Goal: Task Accomplishment & Management: Complete application form

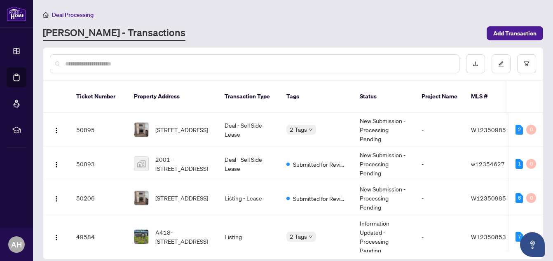
scroll to position [41, 0]
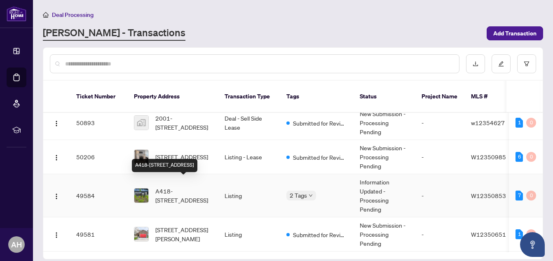
click at [181, 187] on span "A418-[STREET_ADDRESS]" at bounding box center [183, 196] width 56 height 18
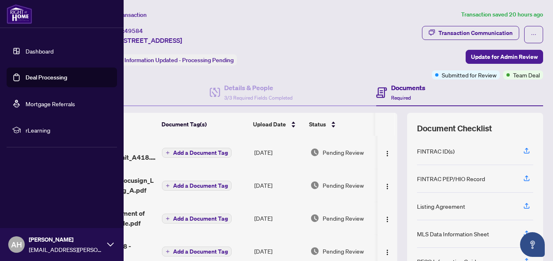
click at [33, 75] on link "Deal Processing" at bounding box center [47, 77] width 42 height 7
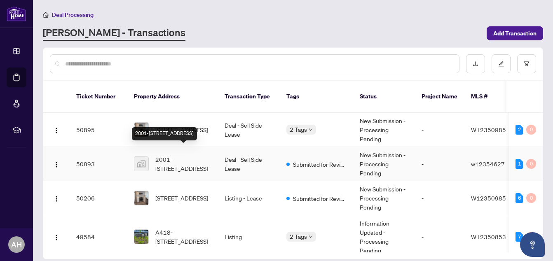
click at [189, 155] on span "2001-[STREET_ADDRESS]" at bounding box center [183, 164] width 56 height 18
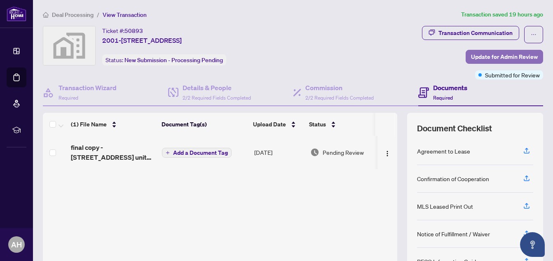
click at [476, 60] on span "Update for Admin Review" at bounding box center [504, 56] width 67 height 13
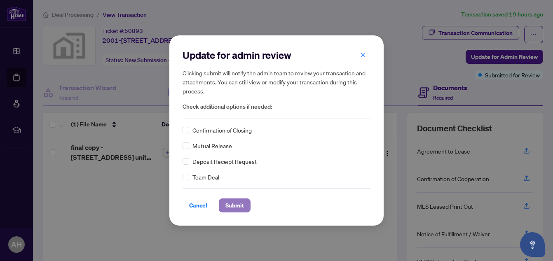
click at [238, 204] on span "Submit" at bounding box center [235, 205] width 19 height 13
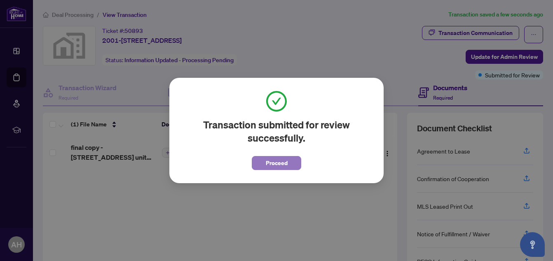
click at [275, 160] on span "Proceed" at bounding box center [277, 163] width 22 height 13
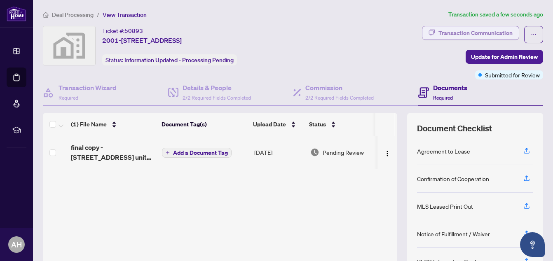
click at [440, 36] on div "Transaction Communication" at bounding box center [476, 32] width 74 height 13
type textarea "**********"
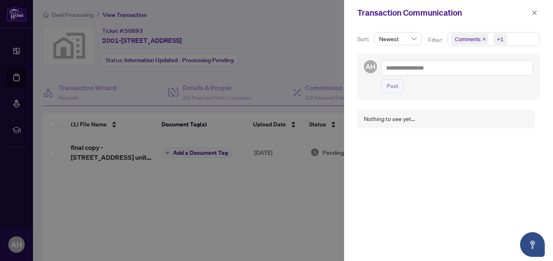
click at [440, 36] on p "Filter:" at bounding box center [436, 39] width 16 height 9
click at [175, 185] on div at bounding box center [276, 130] width 553 height 261
click at [533, 13] on icon "close" at bounding box center [535, 13] width 6 height 6
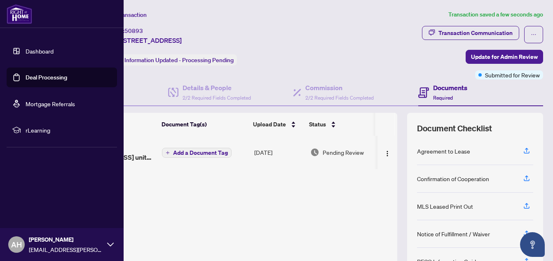
click at [26, 75] on link "Deal Processing" at bounding box center [47, 77] width 42 height 7
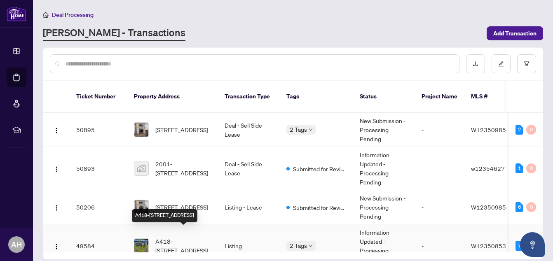
click at [195, 237] on span "A418-[STREET_ADDRESS]" at bounding box center [183, 246] width 56 height 18
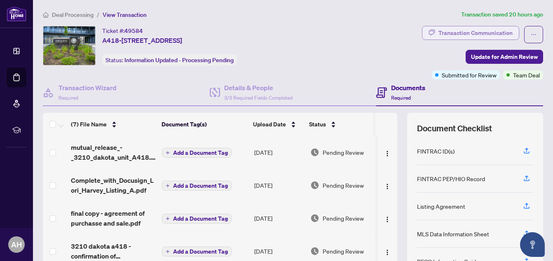
click at [472, 30] on div "Transaction Communication" at bounding box center [476, 32] width 74 height 13
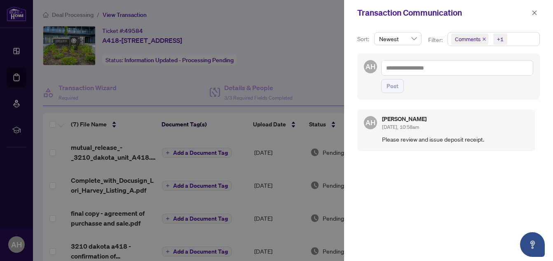
click at [310, 66] on div at bounding box center [276, 130] width 553 height 261
click at [536, 10] on icon "close" at bounding box center [535, 13] width 6 height 6
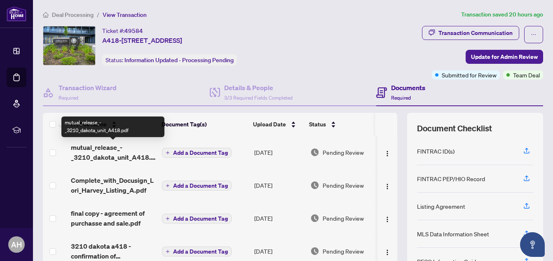
click at [105, 149] on span "mutual_release_-_3210_dakota_unit_A418.pdf" at bounding box center [113, 153] width 85 height 20
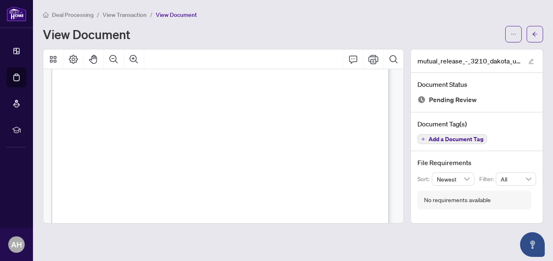
scroll to position [299, 0]
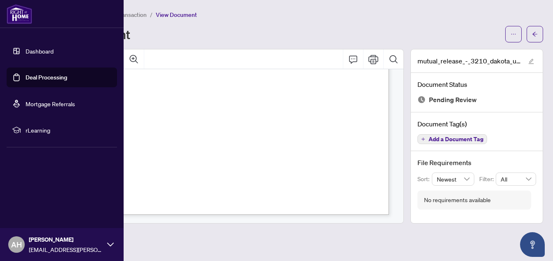
click at [26, 74] on link "Deal Processing" at bounding box center [47, 77] width 42 height 7
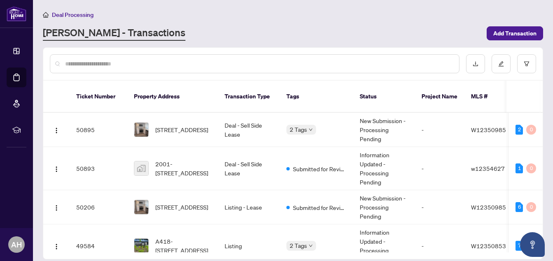
click at [243, 22] on div "Deal Processing [PERSON_NAME] - Transactions Add Transaction" at bounding box center [293, 25] width 501 height 31
click at [179, 160] on span "2001-[STREET_ADDRESS]" at bounding box center [183, 169] width 56 height 18
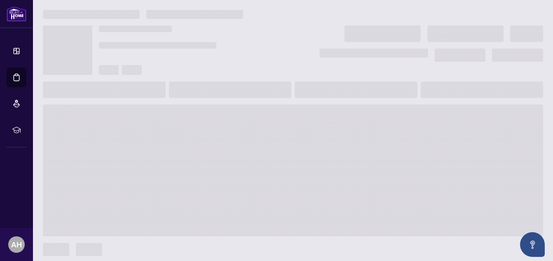
click at [179, 156] on span at bounding box center [293, 171] width 501 height 132
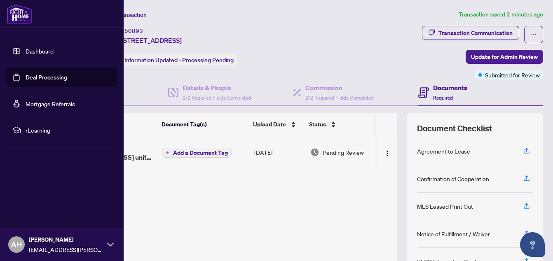
click at [55, 77] on link "Deal Processing" at bounding box center [47, 77] width 42 height 7
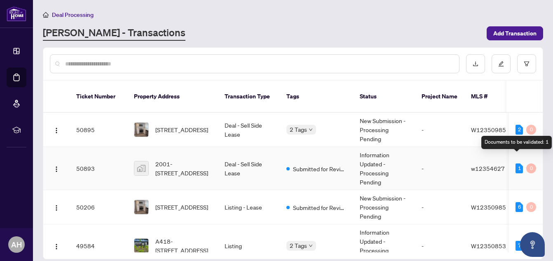
click at [518, 164] on div "1" at bounding box center [519, 169] width 7 height 10
click at [82, 164] on td "50893" at bounding box center [99, 168] width 58 height 43
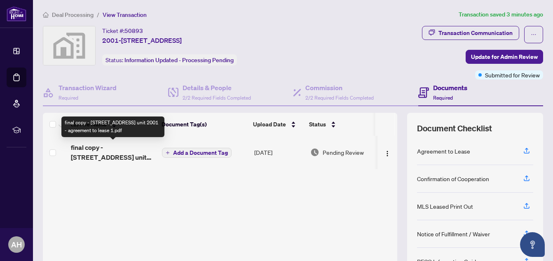
click at [112, 156] on span "final copy - [STREET_ADDRESS] unit 2001 - agreement to lease 1.pdf" at bounding box center [113, 153] width 85 height 20
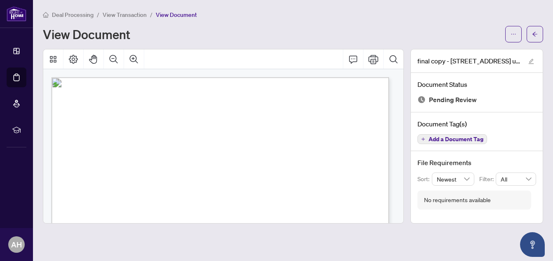
click at [124, 12] on span "View Transaction" at bounding box center [125, 14] width 44 height 7
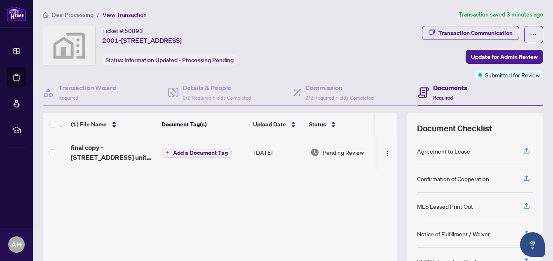
click at [78, 14] on span "Deal Processing" at bounding box center [73, 14] width 42 height 7
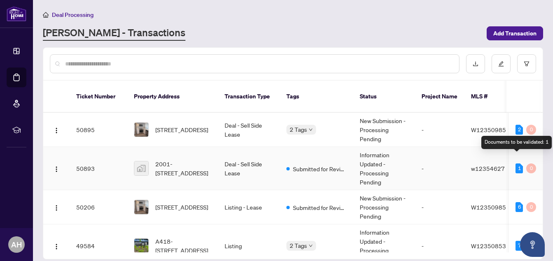
click at [517, 164] on div "1" at bounding box center [519, 169] width 7 height 10
click at [529, 164] on div "0" at bounding box center [532, 169] width 10 height 10
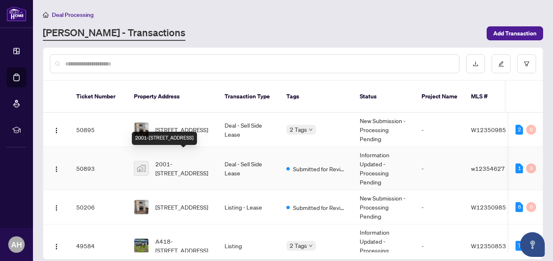
click at [195, 160] on span "2001-[STREET_ADDRESS]" at bounding box center [183, 169] width 56 height 18
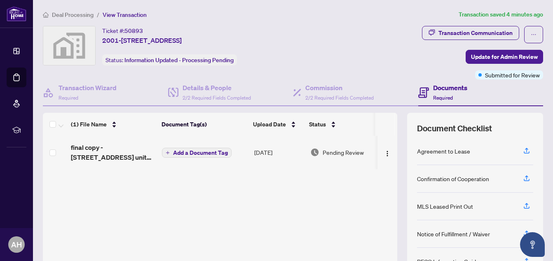
click at [80, 16] on span "Deal Processing" at bounding box center [73, 14] width 42 height 7
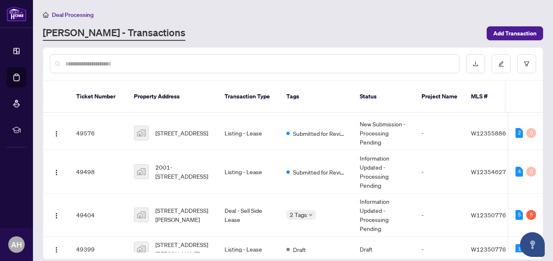
scroll to position [257, 0]
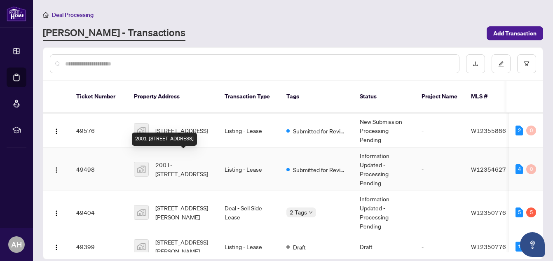
click at [205, 160] on span "2001-[STREET_ADDRESS]" at bounding box center [183, 169] width 56 height 18
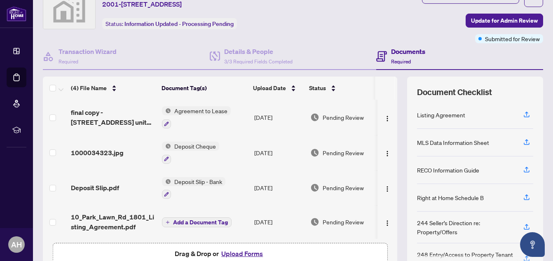
scroll to position [38, 0]
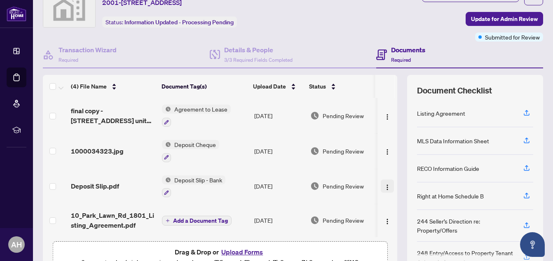
click at [383, 188] on button "button" at bounding box center [387, 186] width 13 height 13
click at [178, 179] on span "Deposit Slip - Bank" at bounding box center [198, 180] width 54 height 9
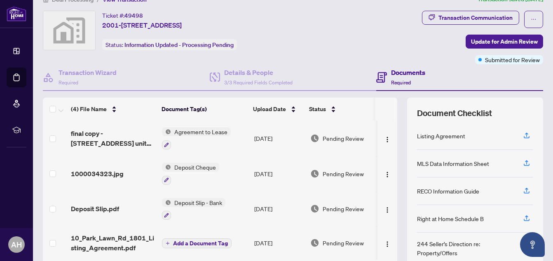
scroll to position [0, 0]
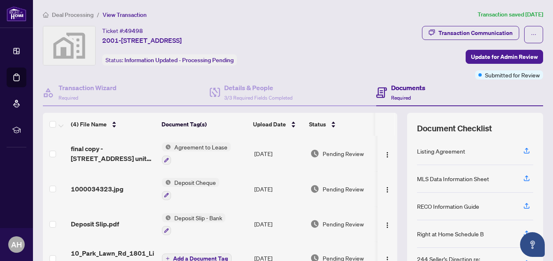
click at [134, 12] on span "View Transaction" at bounding box center [125, 14] width 44 height 7
click at [79, 12] on span "Deal Processing" at bounding box center [73, 14] width 42 height 7
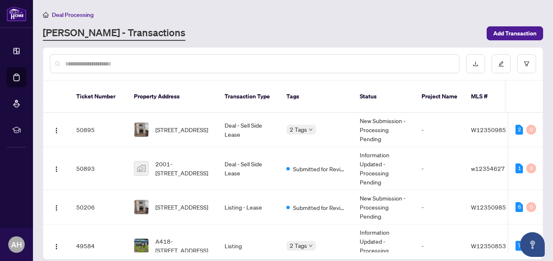
click at [79, 12] on span "Deal Processing" at bounding box center [73, 14] width 42 height 7
click at [191, 162] on span "2001-[STREET_ADDRESS]" at bounding box center [183, 169] width 56 height 18
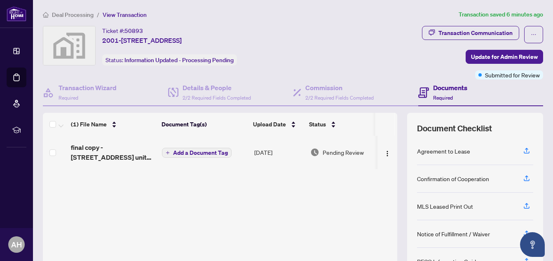
click at [191, 162] on td "Add a Document Tag" at bounding box center [205, 152] width 92 height 33
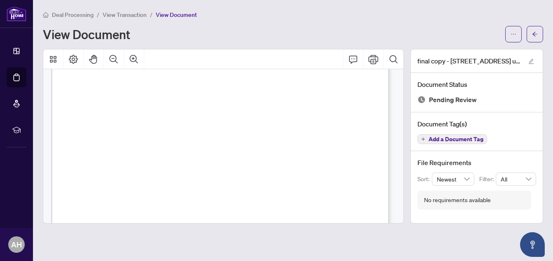
scroll to position [10157, 0]
click at [129, 18] on span "View Transaction" at bounding box center [125, 14] width 44 height 7
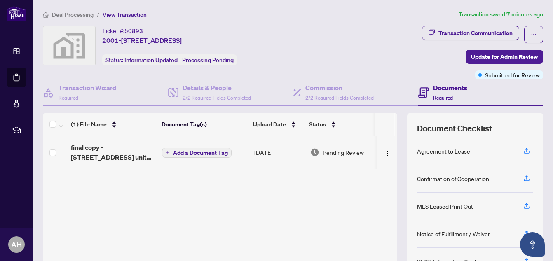
click at [438, 86] on h4 "Documents" at bounding box center [450, 88] width 34 height 10
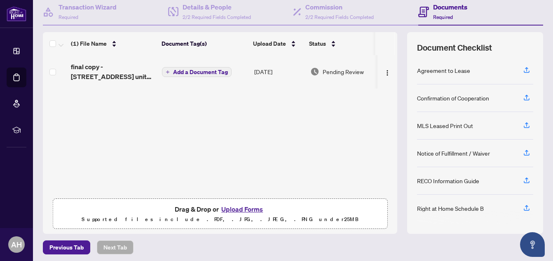
scroll to position [79, 0]
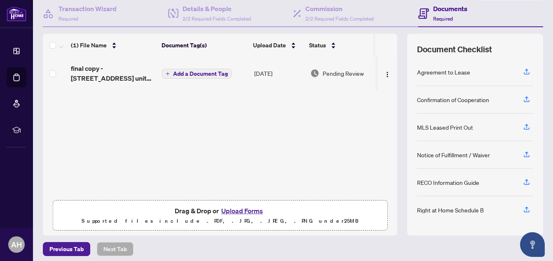
click at [240, 211] on button "Upload Forms" at bounding box center [242, 211] width 47 height 11
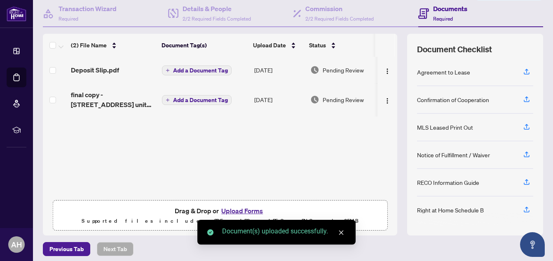
drag, startPoint x: 195, startPoint y: 144, endPoint x: 181, endPoint y: 132, distance: 18.4
click at [181, 132] on div "Deposit Slip.pdf Add a Document Tag [DATE] Pending Review final copy - [STREET_…" at bounding box center [220, 126] width 355 height 139
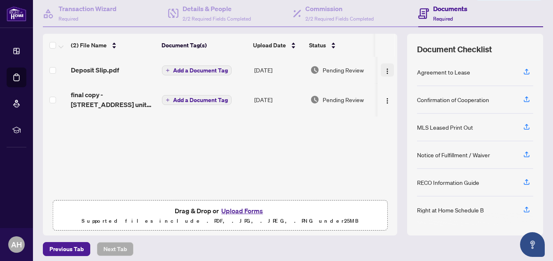
click at [384, 71] on img "button" at bounding box center [387, 71] width 7 height 7
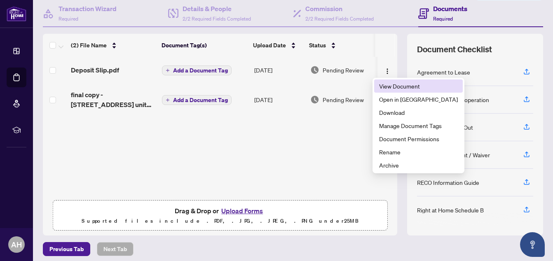
click at [387, 89] on span "View Document" at bounding box center [418, 86] width 79 height 9
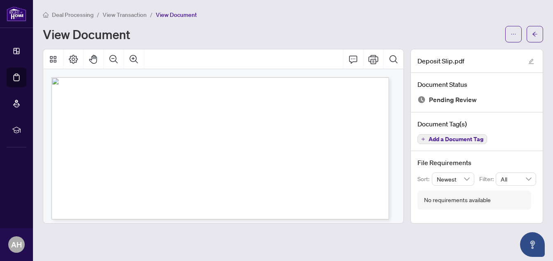
click at [127, 14] on span "View Transaction" at bounding box center [125, 14] width 44 height 7
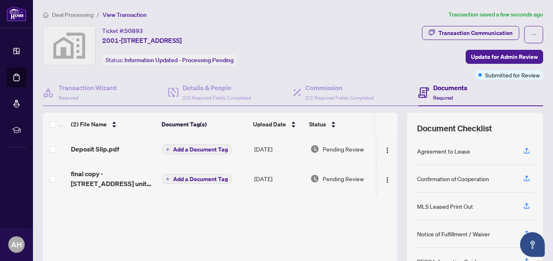
click at [215, 145] on button "Add a Document Tag" at bounding box center [197, 150] width 70 height 10
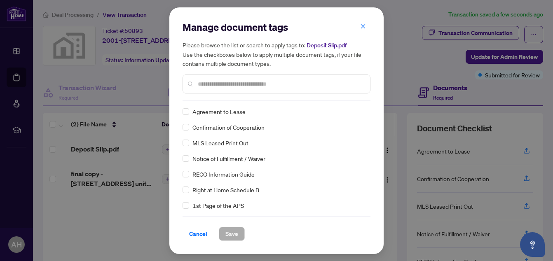
click at [277, 82] on input "text" at bounding box center [281, 84] width 166 height 9
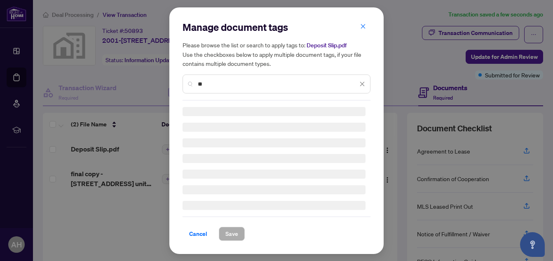
type input "*"
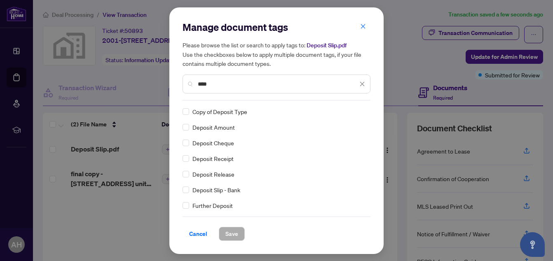
type input "****"
click at [190, 190] on div "Deposit Slip - Bank" at bounding box center [274, 190] width 183 height 9
click at [238, 237] on span "Save" at bounding box center [232, 234] width 13 height 13
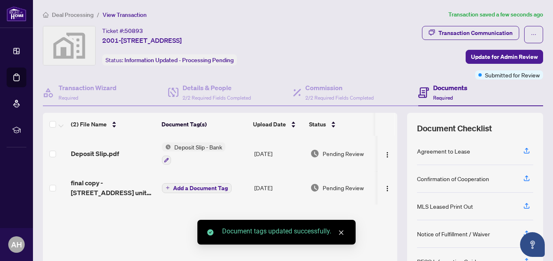
click at [200, 183] on button "Add a Document Tag" at bounding box center [197, 188] width 70 height 10
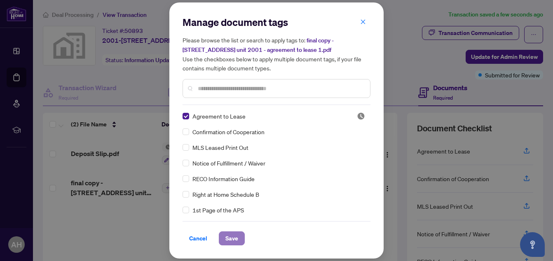
click at [233, 242] on span "Save" at bounding box center [232, 238] width 13 height 13
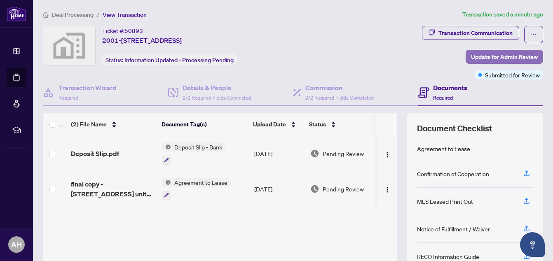
click at [490, 56] on span "Update for Admin Review" at bounding box center [504, 56] width 67 height 13
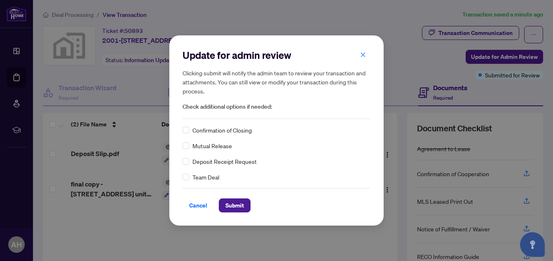
click at [288, 179] on div "Team Deal" at bounding box center [277, 177] width 188 height 9
click at [238, 202] on span "Submit" at bounding box center [235, 205] width 19 height 13
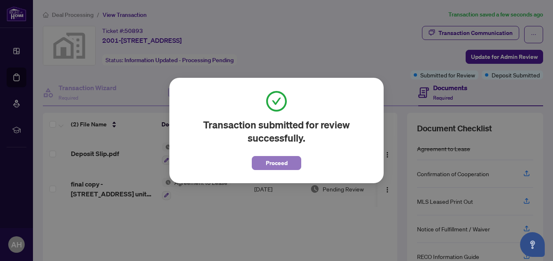
click at [270, 163] on span "Proceed" at bounding box center [277, 163] width 22 height 13
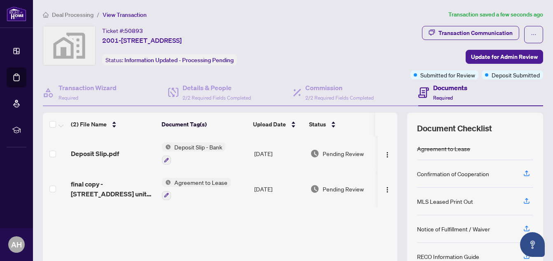
click at [81, 12] on span "Deal Processing" at bounding box center [73, 14] width 42 height 7
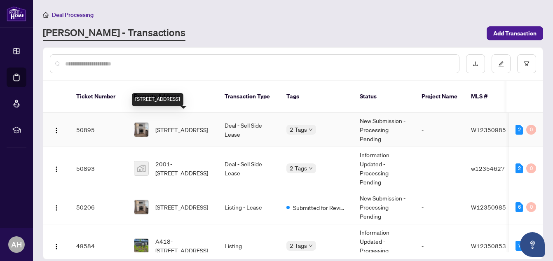
click at [186, 125] on span "[STREET_ADDRESS]" at bounding box center [181, 129] width 53 height 9
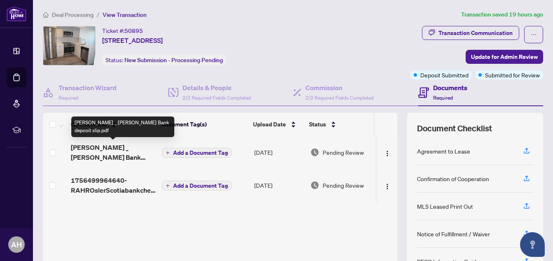
click at [132, 146] on span "[PERSON_NAME] _ [PERSON_NAME] Bank deposit slip.pdf" at bounding box center [113, 153] width 85 height 20
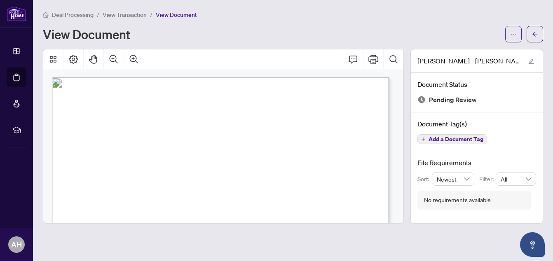
click at [131, 15] on span "View Transaction" at bounding box center [125, 14] width 44 height 7
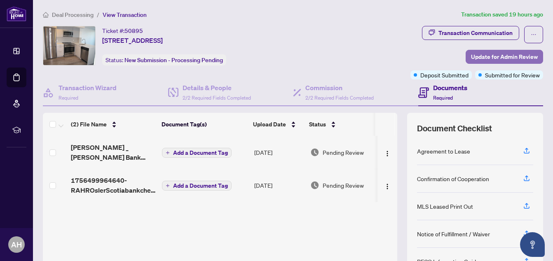
click at [482, 55] on span "Update for Admin Review" at bounding box center [504, 56] width 67 height 13
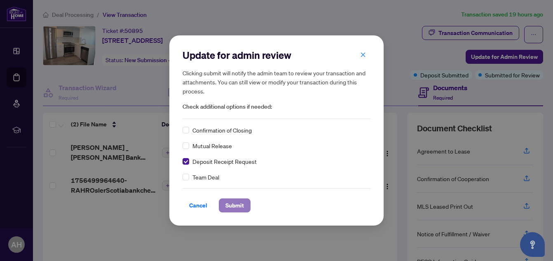
click at [239, 210] on span "Submit" at bounding box center [235, 205] width 19 height 13
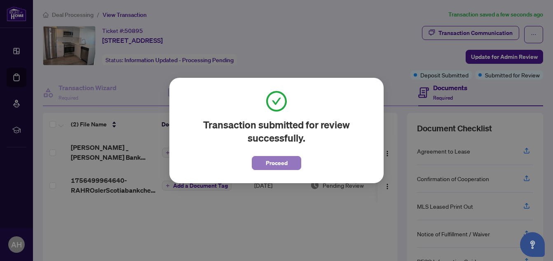
click at [265, 161] on button "Proceed" at bounding box center [276, 163] width 49 height 14
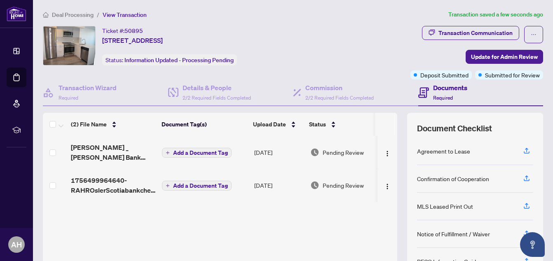
click at [74, 13] on span "Deal Processing" at bounding box center [73, 14] width 42 height 7
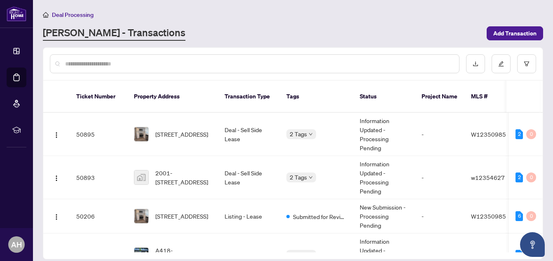
drag, startPoint x: 544, startPoint y: 118, endPoint x: 542, endPoint y: 140, distance: 22.7
click at [542, 140] on main "Deal Processing [PERSON_NAME] - Transactions Add Transaction Ticket Number Prop…" at bounding box center [293, 130] width 520 height 261
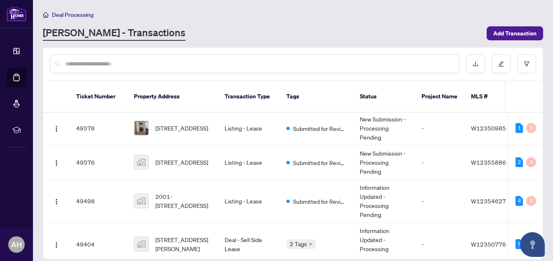
scroll to position [252, 0]
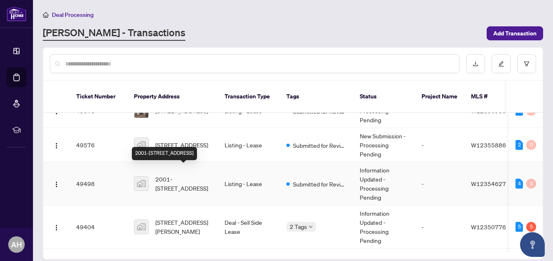
click at [196, 180] on span "2001-[STREET_ADDRESS]" at bounding box center [183, 184] width 56 height 18
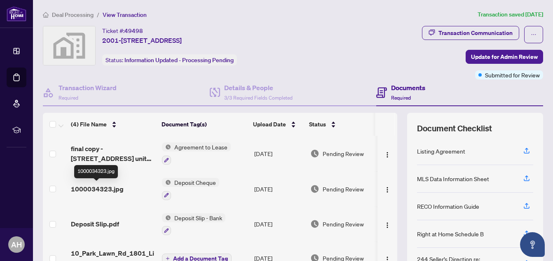
click at [113, 187] on span "1000034323.jpg" at bounding box center [97, 189] width 53 height 10
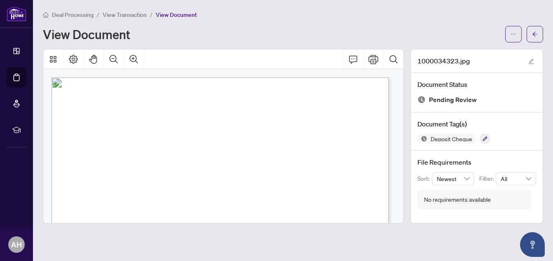
click at [373, 56] on icon "Print" at bounding box center [374, 59] width 10 height 10
click at [374, 55] on icon "Print" at bounding box center [374, 59] width 10 height 9
click at [121, 14] on span "View Transaction" at bounding box center [125, 14] width 44 height 7
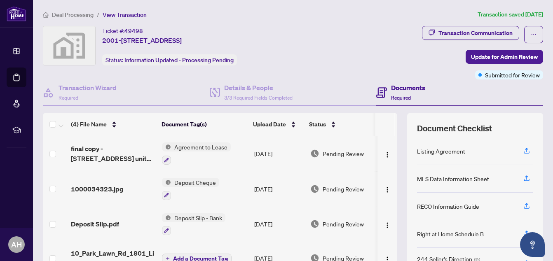
click at [127, 12] on span "View Transaction" at bounding box center [125, 14] width 44 height 7
click at [79, 16] on span "Deal Processing" at bounding box center [73, 14] width 42 height 7
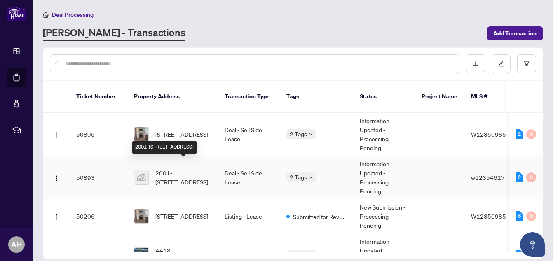
click at [188, 169] on span "2001-[STREET_ADDRESS]" at bounding box center [183, 178] width 56 height 18
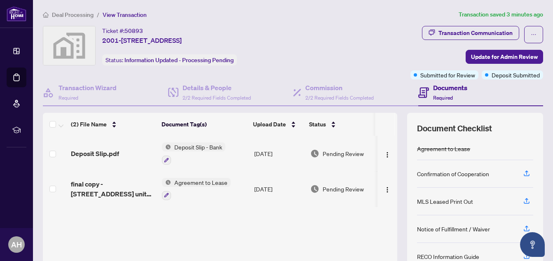
drag, startPoint x: 547, startPoint y: 156, endPoint x: 549, endPoint y: 170, distance: 14.2
click at [549, 170] on main "Deal Processing / View Transaction Transaction saved 3 minutes ago Ticket #: 50…" at bounding box center [293, 130] width 520 height 261
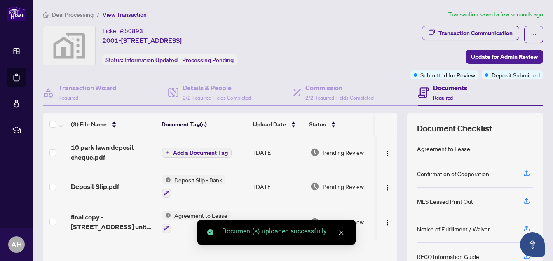
click at [206, 150] on span "Add a Document Tag" at bounding box center [200, 153] width 55 height 6
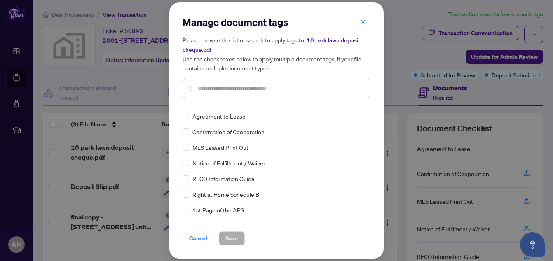
click at [215, 88] on input "text" at bounding box center [281, 88] width 166 height 9
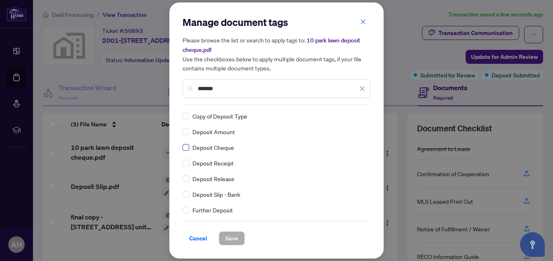
type input "*******"
click at [235, 239] on span "Save" at bounding box center [232, 238] width 13 height 13
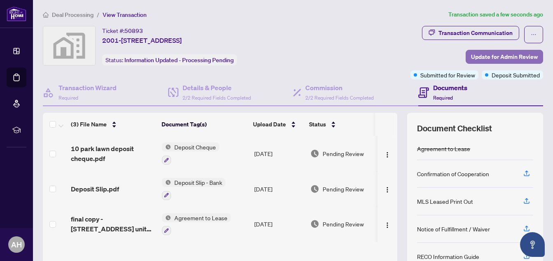
click at [487, 50] on span "Update for Admin Review" at bounding box center [504, 56] width 67 height 13
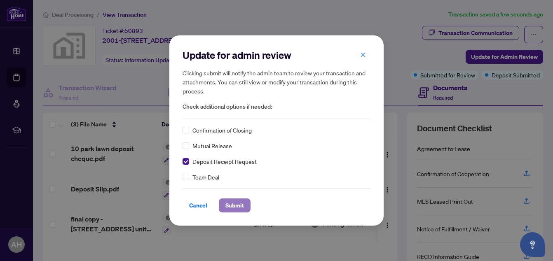
click at [238, 205] on span "Submit" at bounding box center [235, 205] width 19 height 13
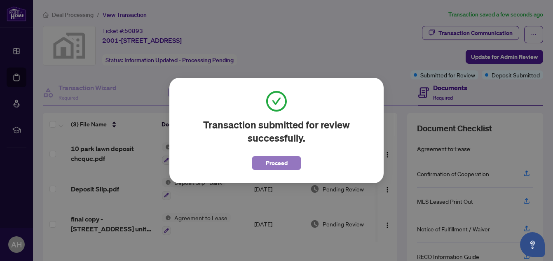
click at [270, 164] on span "Proceed" at bounding box center [277, 163] width 22 height 13
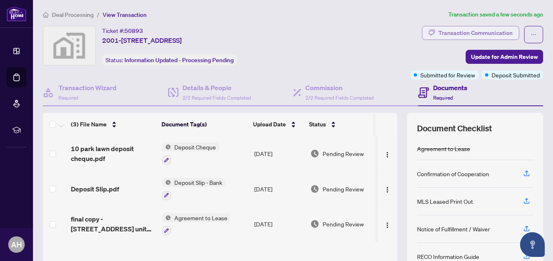
click at [463, 28] on div "Transaction Communication" at bounding box center [476, 32] width 74 height 13
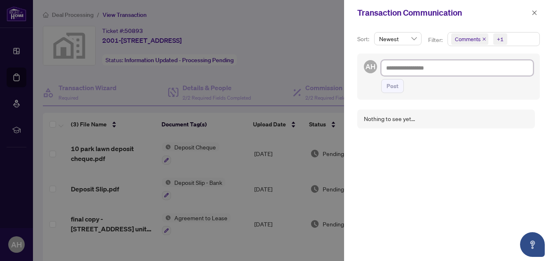
click at [427, 71] on textarea at bounding box center [457, 68] width 152 height 16
type textarea "*"
type textarea "**"
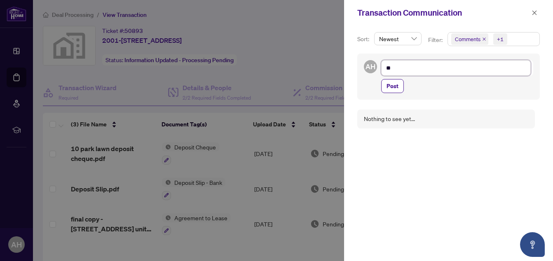
type textarea "***"
type textarea "****"
type textarea "*****"
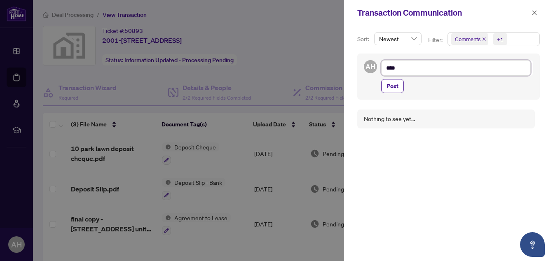
type textarea "*****"
type textarea "******"
type textarea "*******"
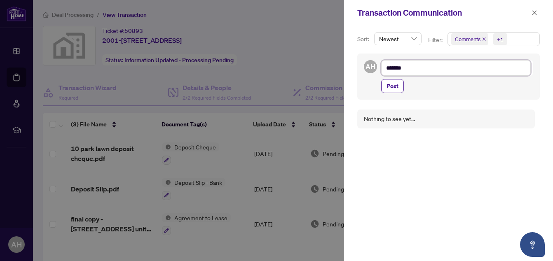
type textarea "********"
type textarea "*********"
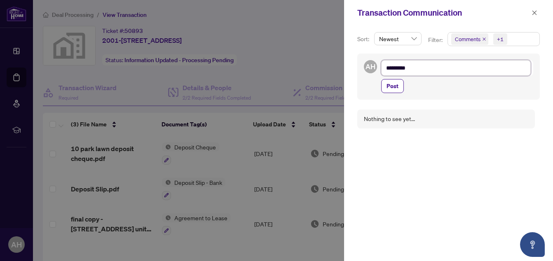
type textarea "*********"
type textarea "**********"
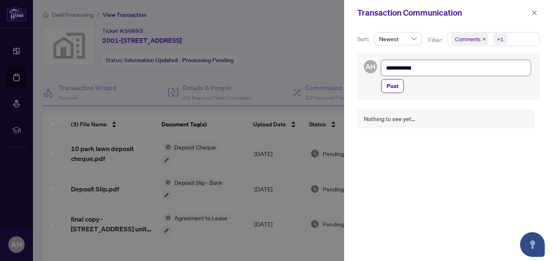
type textarea "**********"
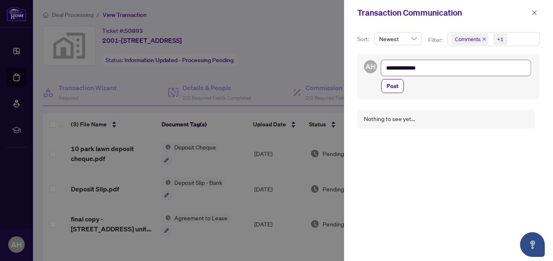
type textarea "**********"
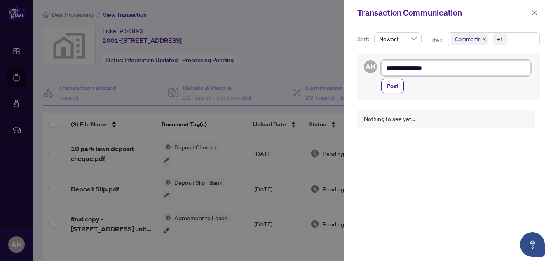
type textarea "**********"
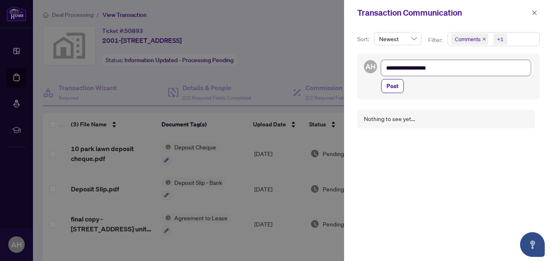
type textarea "**********"
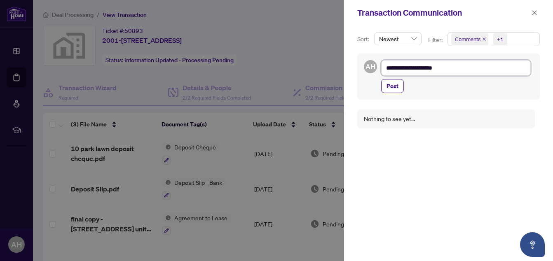
type textarea "**********"
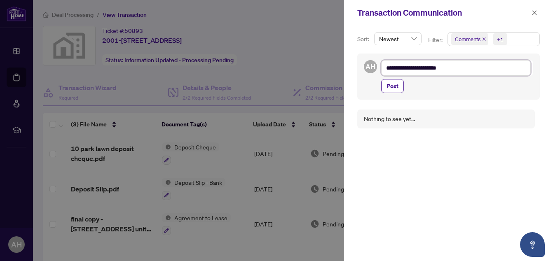
type textarea "**********"
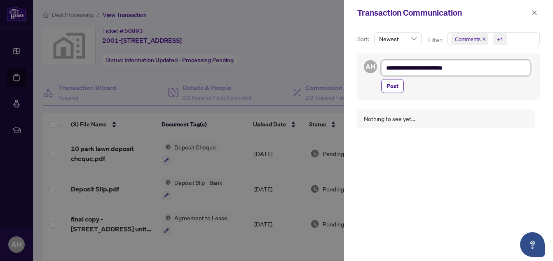
type textarea "**********"
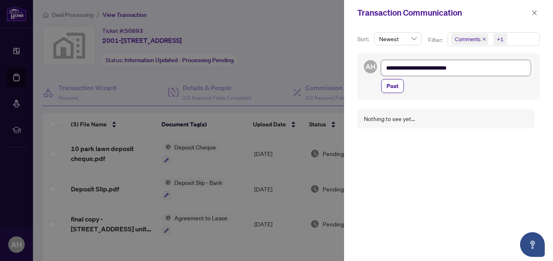
type textarea "**********"
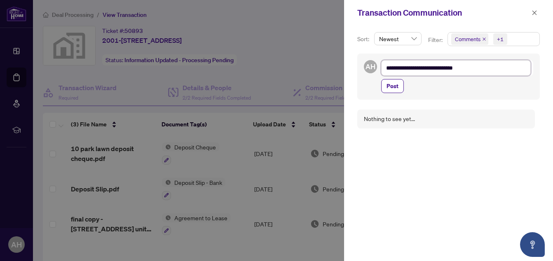
type textarea "**********"
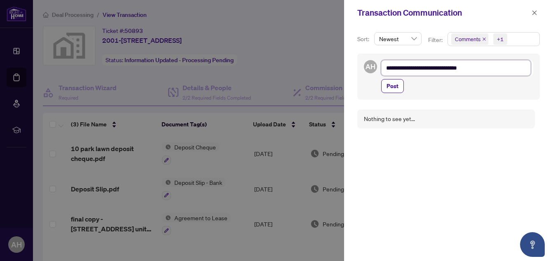
type textarea "**********"
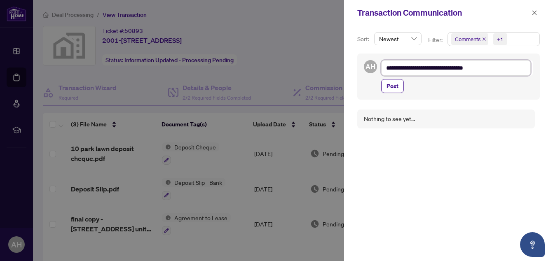
type textarea "**********"
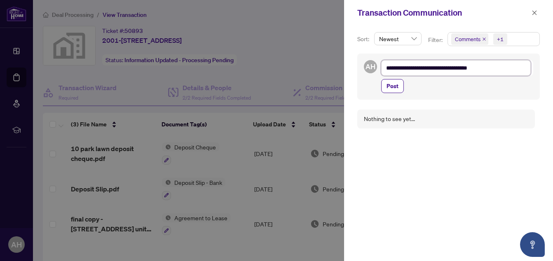
type textarea "**********"
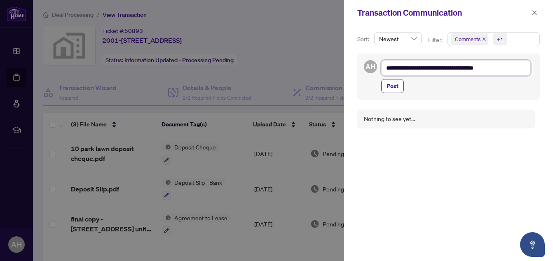
type textarea "**********"
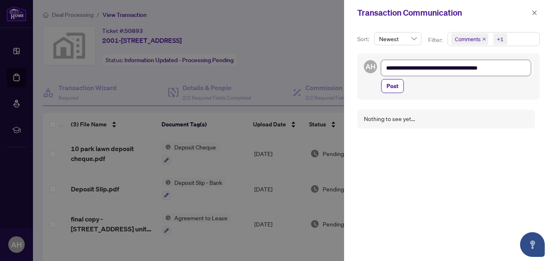
type textarea "**********"
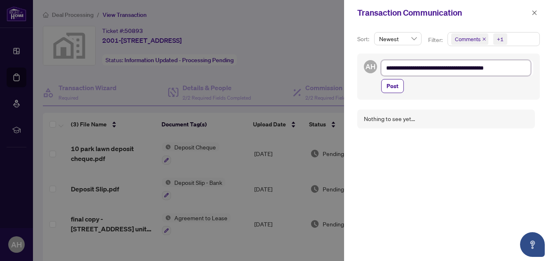
type textarea "**********"
click at [394, 87] on span "Post" at bounding box center [393, 86] width 12 height 13
type textarea "**********"
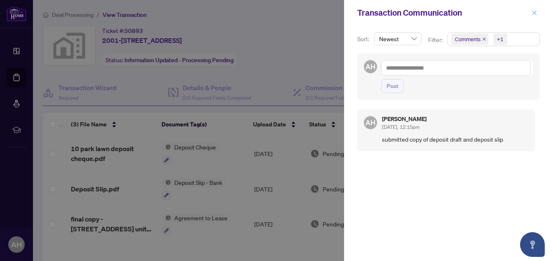
click at [537, 12] on icon "close" at bounding box center [535, 13] width 6 height 6
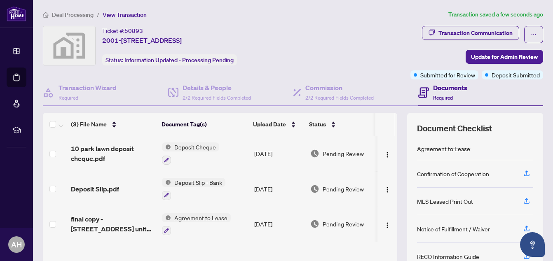
click at [80, 12] on span "Deal Processing" at bounding box center [73, 14] width 42 height 7
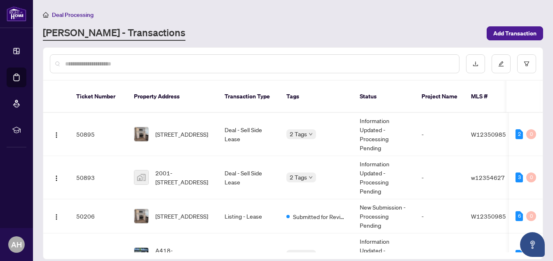
drag, startPoint x: 543, startPoint y: 122, endPoint x: 543, endPoint y: 145, distance: 23.1
click at [543, 145] on div "Ticket Number Property Address Transaction Type Tags Status Project Name MLS # …" at bounding box center [293, 153] width 501 height 212
click at [198, 246] on span "A418-[STREET_ADDRESS]" at bounding box center [183, 255] width 56 height 18
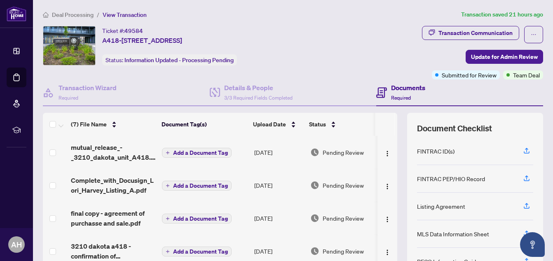
click at [82, 12] on span "Deal Processing" at bounding box center [73, 14] width 42 height 7
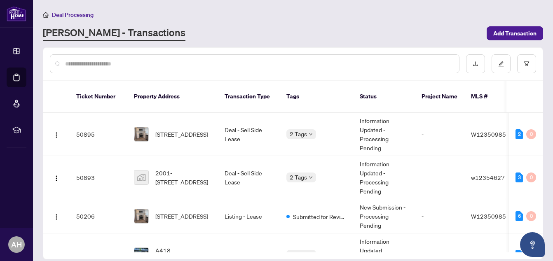
drag, startPoint x: 543, startPoint y: 110, endPoint x: 543, endPoint y: 118, distance: 7.4
click at [543, 118] on main "Deal Processing [PERSON_NAME] - Transactions Add Transaction Ticket Number Prop…" at bounding box center [293, 130] width 520 height 261
click at [191, 130] on span "[STREET_ADDRESS]" at bounding box center [181, 134] width 53 height 9
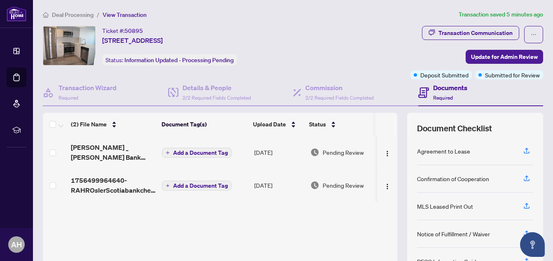
click at [82, 12] on span "Deal Processing" at bounding box center [73, 14] width 42 height 7
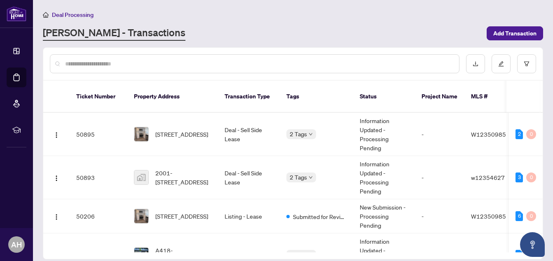
drag, startPoint x: 544, startPoint y: 118, endPoint x: 543, endPoint y: 142, distance: 23.9
click at [543, 142] on main "Deal Processing [PERSON_NAME] - Transactions Add Transaction Ticket Number Prop…" at bounding box center [293, 130] width 520 height 261
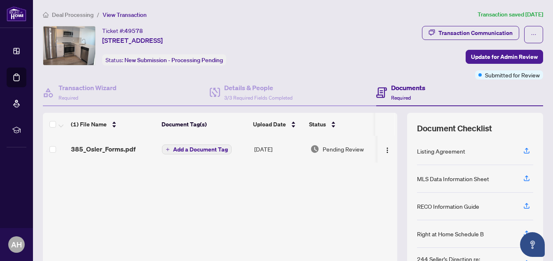
click at [75, 14] on span "Deal Processing" at bounding box center [73, 14] width 42 height 7
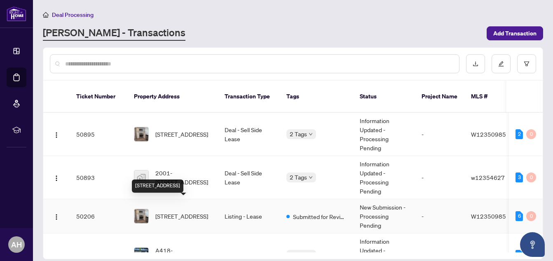
click at [193, 212] on span "[STREET_ADDRESS]" at bounding box center [181, 216] width 53 height 9
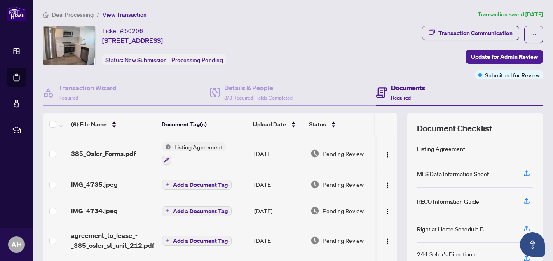
click at [77, 13] on span "Deal Processing" at bounding box center [73, 14] width 42 height 7
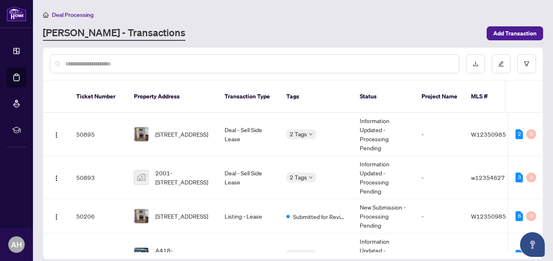
click at [77, 13] on span "Deal Processing" at bounding box center [73, 14] width 42 height 7
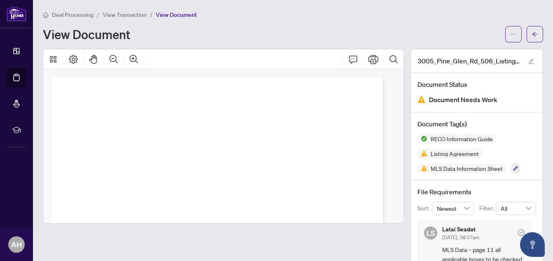
click at [82, 14] on span "Deal Processing" at bounding box center [73, 14] width 42 height 7
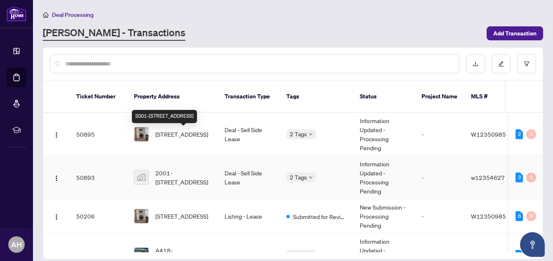
click at [188, 169] on span "2001-[STREET_ADDRESS]" at bounding box center [183, 178] width 56 height 18
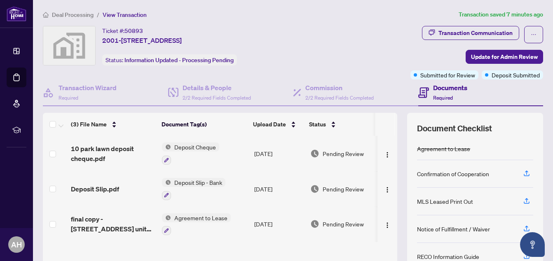
click at [82, 15] on span "Deal Processing" at bounding box center [73, 14] width 42 height 7
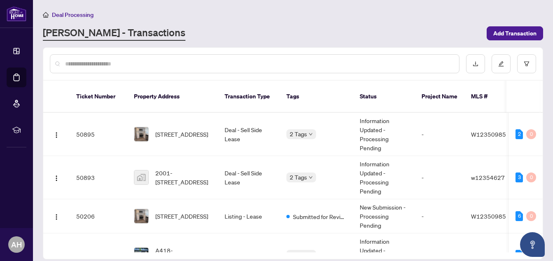
drag, startPoint x: 543, startPoint y: 120, endPoint x: 541, endPoint y: 148, distance: 27.3
click at [541, 148] on div "Ticket Number Property Address Transaction Type Tags Status Project Name MLS # …" at bounding box center [293, 153] width 501 height 212
click at [418, 35] on div "[PERSON_NAME] - Transactions" at bounding box center [262, 33] width 439 height 15
drag, startPoint x: 544, startPoint y: 132, endPoint x: 543, endPoint y: 119, distance: 13.6
click at [543, 119] on main "Deal Processing [PERSON_NAME] - Transactions Add Transaction Ticket Number Prop…" at bounding box center [293, 130] width 520 height 261
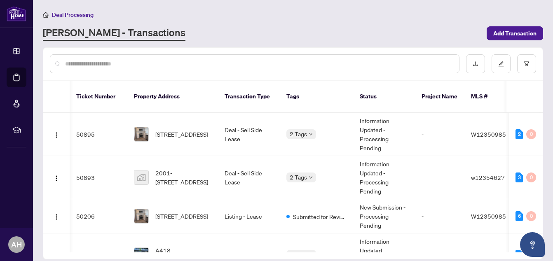
drag, startPoint x: 543, startPoint y: 121, endPoint x: 542, endPoint y: 133, distance: 12.1
click at [542, 133] on main "Deal Processing [PERSON_NAME] - Transactions Add Transaction Ticket Number Prop…" at bounding box center [293, 130] width 520 height 261
click at [166, 169] on span "2001-[STREET_ADDRESS]" at bounding box center [183, 178] width 56 height 18
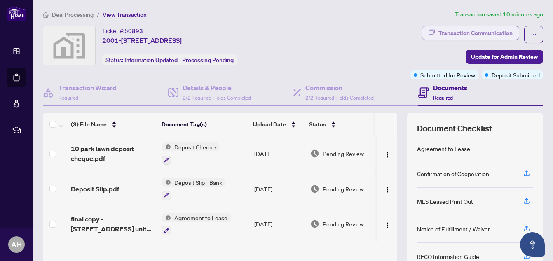
click at [475, 31] on div "Transaction Communication" at bounding box center [476, 32] width 74 height 13
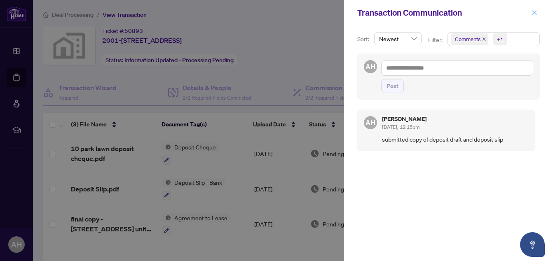
click at [534, 12] on icon "close" at bounding box center [535, 12] width 5 height 5
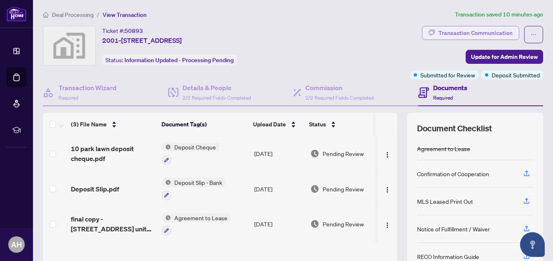
click at [479, 31] on div "Transaction Communication" at bounding box center [476, 32] width 74 height 13
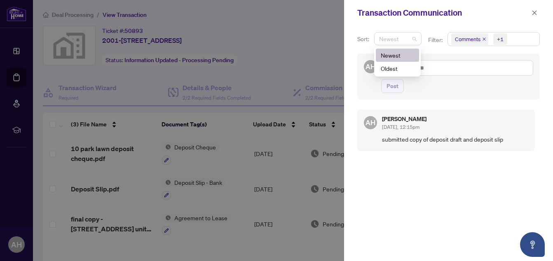
click at [418, 40] on div "Newest" at bounding box center [397, 38] width 47 height 13
click at [398, 66] on div "Oldest" at bounding box center [397, 68] width 33 height 9
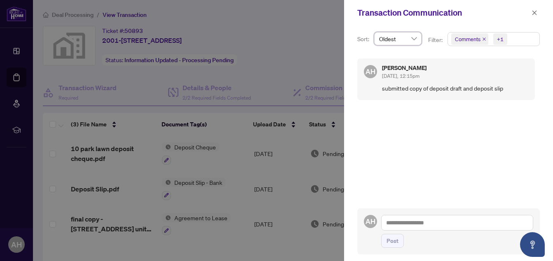
click at [407, 38] on span "Oldest" at bounding box center [398, 39] width 38 height 12
click at [403, 60] on div "Newest" at bounding box center [397, 55] width 43 height 13
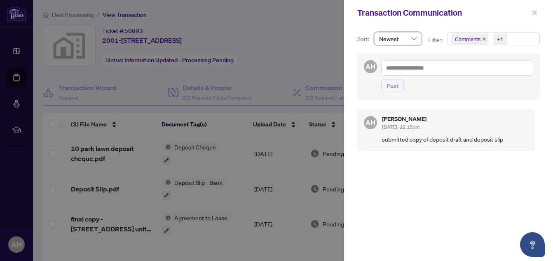
click at [533, 14] on icon "close" at bounding box center [535, 13] width 6 height 6
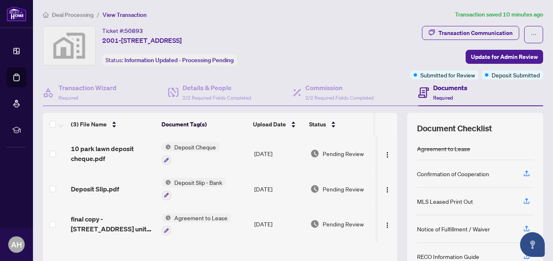
click at [78, 14] on span "Deal Processing" at bounding box center [73, 14] width 42 height 7
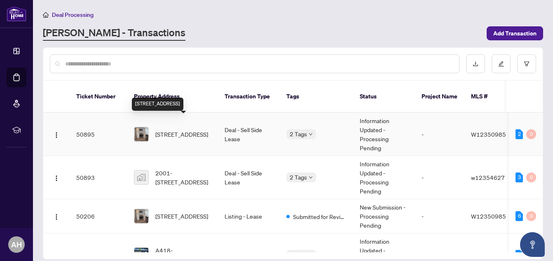
click at [190, 130] on span "[STREET_ADDRESS]" at bounding box center [181, 134] width 53 height 9
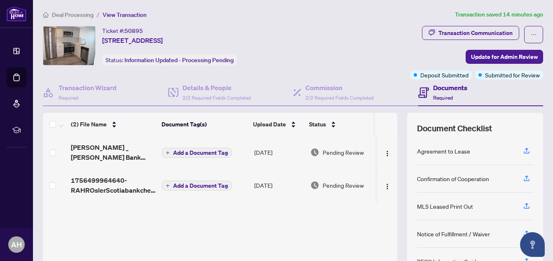
click at [81, 13] on span "Deal Processing" at bounding box center [73, 14] width 42 height 7
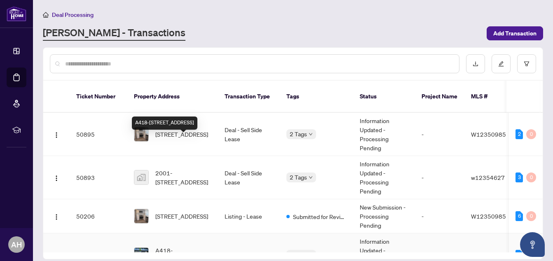
click at [202, 246] on span "A418-[STREET_ADDRESS]" at bounding box center [183, 255] width 56 height 18
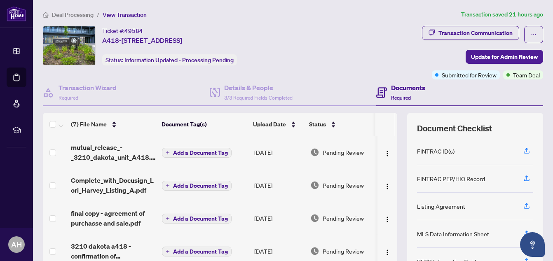
click at [76, 14] on span "Deal Processing" at bounding box center [73, 14] width 42 height 7
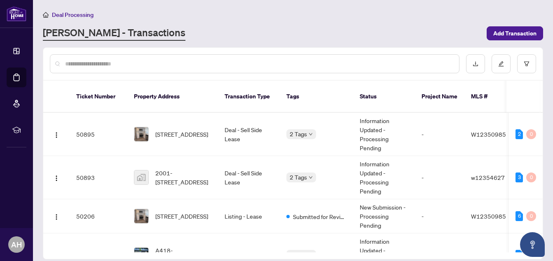
click at [349, 31] on div "[PERSON_NAME] - Transactions" at bounding box center [262, 33] width 439 height 15
click at [190, 169] on span "2001-[STREET_ADDRESS]" at bounding box center [183, 178] width 56 height 18
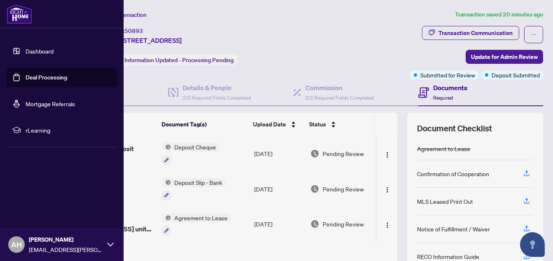
click at [44, 74] on link "Deal Processing" at bounding box center [47, 77] width 42 height 7
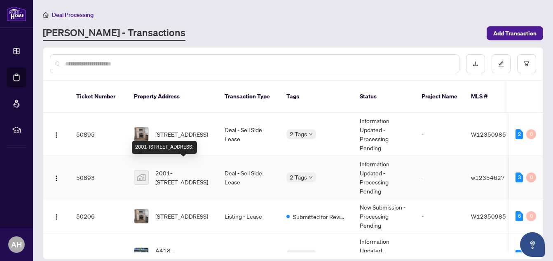
click at [188, 169] on span "2001-[STREET_ADDRESS]" at bounding box center [183, 178] width 56 height 18
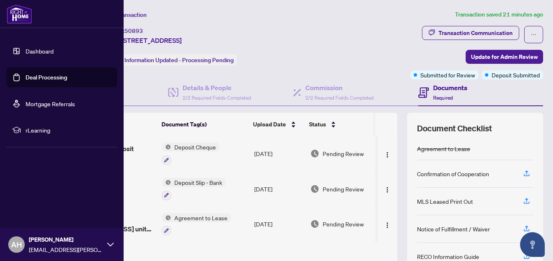
click at [41, 78] on link "Deal Processing" at bounding box center [47, 77] width 42 height 7
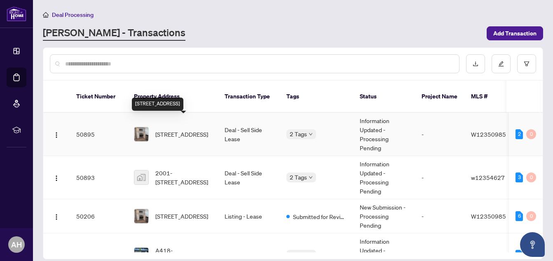
click at [183, 130] on span "[STREET_ADDRESS]" at bounding box center [181, 134] width 53 height 9
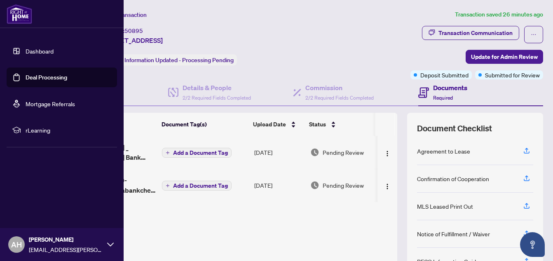
click at [35, 75] on link "Deal Processing" at bounding box center [47, 77] width 42 height 7
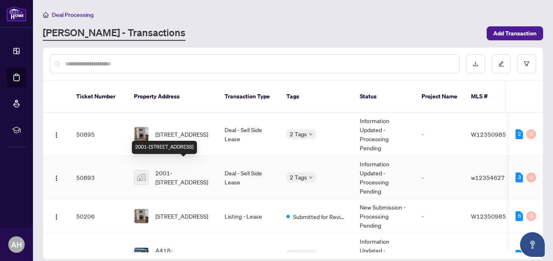
click at [188, 169] on span "2001-[STREET_ADDRESS]" at bounding box center [183, 178] width 56 height 18
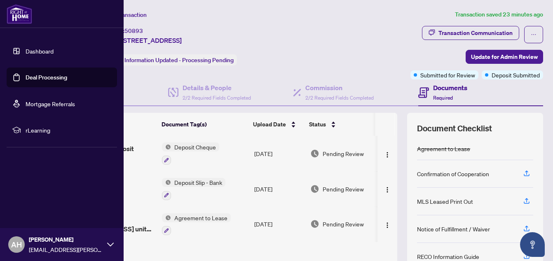
click at [35, 78] on link "Deal Processing" at bounding box center [47, 77] width 42 height 7
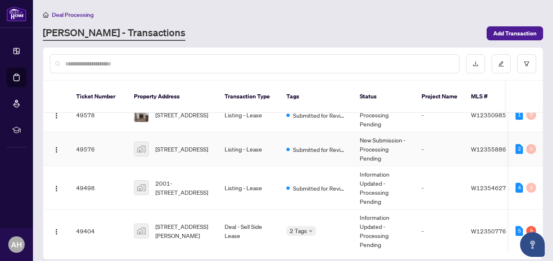
scroll to position [275, 0]
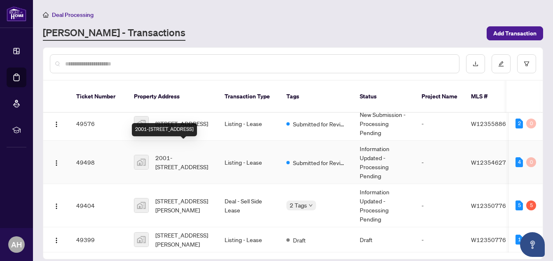
click at [202, 153] on span "2001-[STREET_ADDRESS]" at bounding box center [183, 162] width 56 height 18
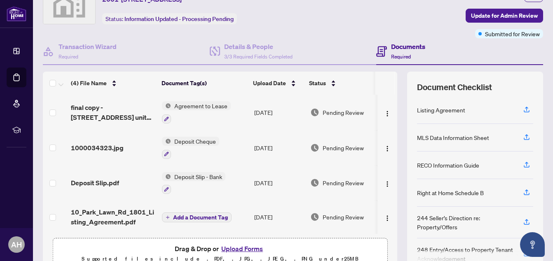
scroll to position [2, 0]
click at [216, 105] on span "Agreement to Lease" at bounding box center [201, 105] width 60 height 9
click at [205, 144] on span "Agreement to Lease" at bounding box center [189, 144] width 60 height 9
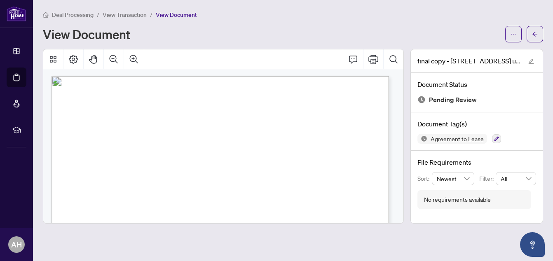
scroll to position [783, 0]
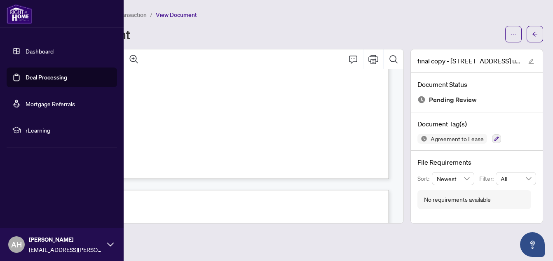
click at [26, 75] on link "Deal Processing" at bounding box center [47, 77] width 42 height 7
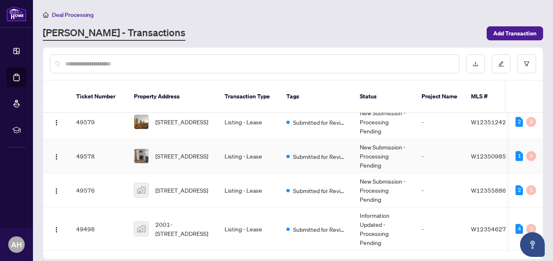
scroll to position [247, 0]
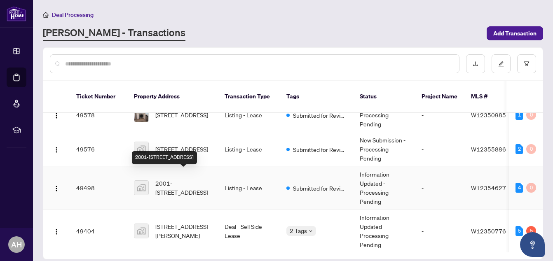
click at [203, 179] on span "2001-[STREET_ADDRESS]" at bounding box center [183, 188] width 56 height 18
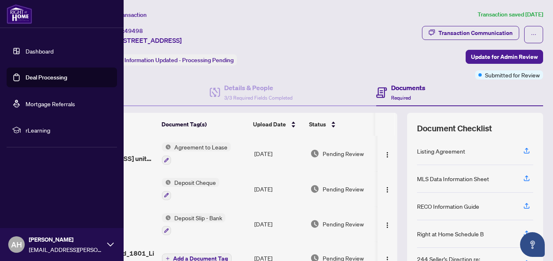
click at [27, 75] on link "Deal Processing" at bounding box center [47, 77] width 42 height 7
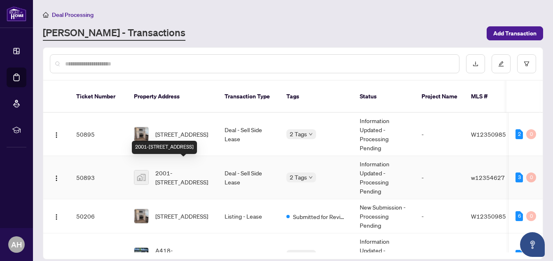
click at [205, 169] on span "2001-[STREET_ADDRESS]" at bounding box center [183, 178] width 56 height 18
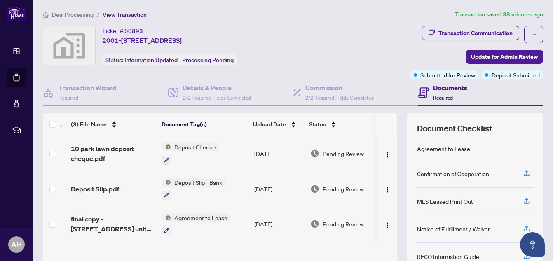
scroll to position [41, 0]
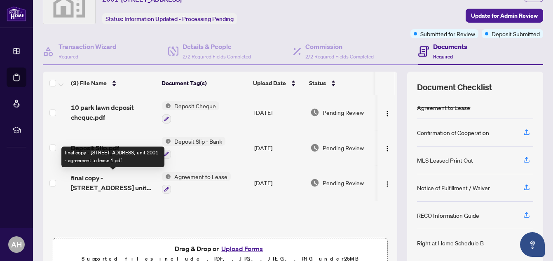
click at [143, 179] on span "final copy - [STREET_ADDRESS] unit 2001 - agreement to lease 1.pdf" at bounding box center [113, 183] width 85 height 20
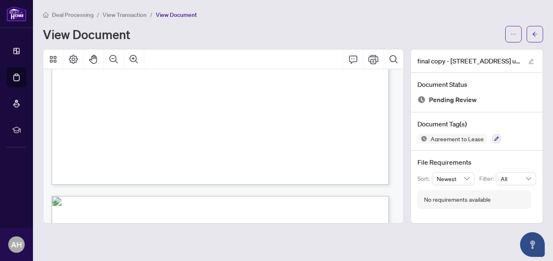
scroll to position [9085, 0]
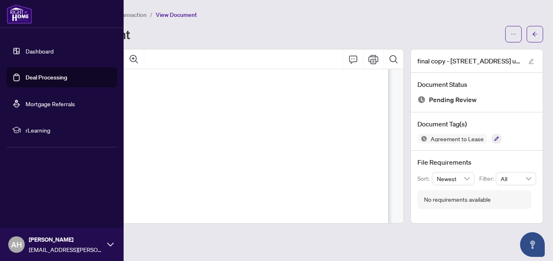
click at [52, 76] on link "Deal Processing" at bounding box center [47, 77] width 42 height 7
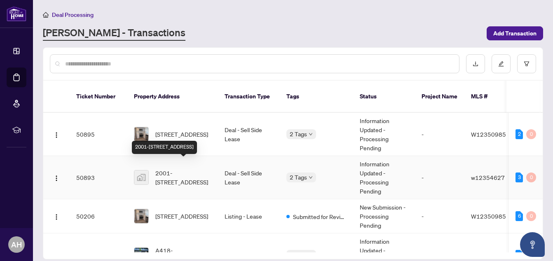
click at [195, 169] on span "2001-[STREET_ADDRESS]" at bounding box center [183, 178] width 56 height 18
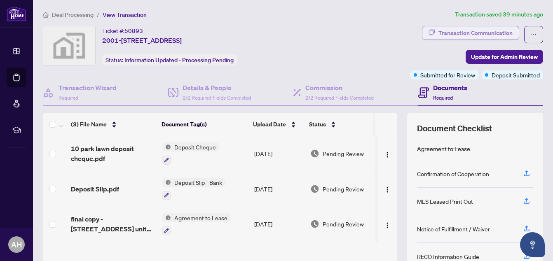
click at [498, 30] on div "Transaction Communication" at bounding box center [476, 32] width 74 height 13
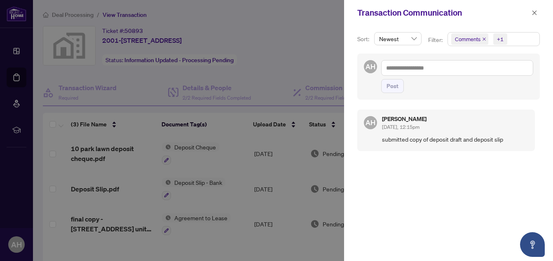
click at [307, 68] on div at bounding box center [276, 130] width 553 height 261
click at [534, 13] on icon "close" at bounding box center [535, 13] width 6 height 6
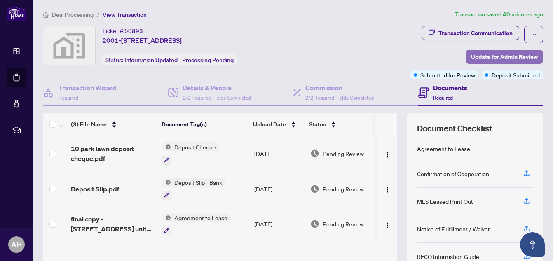
click at [518, 56] on span "Update for Admin Review" at bounding box center [504, 56] width 67 height 13
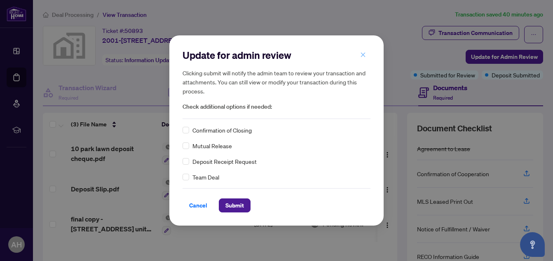
click at [362, 56] on icon "close" at bounding box center [363, 55] width 5 height 5
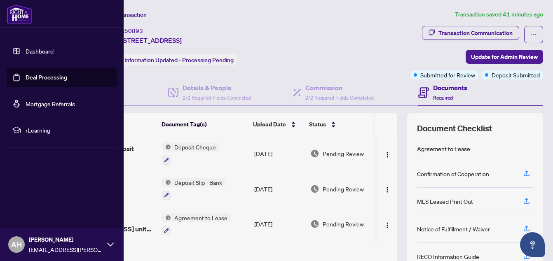
click at [45, 77] on link "Deal Processing" at bounding box center [47, 77] width 42 height 7
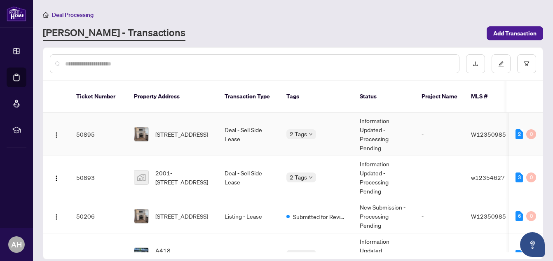
click at [246, 118] on td "Deal - Sell Side Lease" at bounding box center [249, 134] width 62 height 43
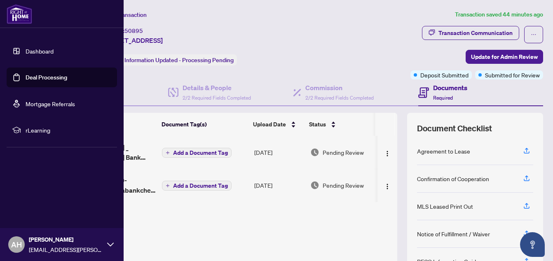
click at [48, 78] on link "Deal Processing" at bounding box center [47, 77] width 42 height 7
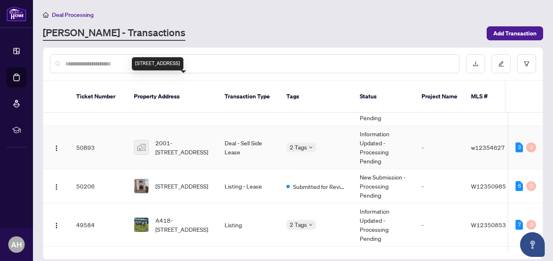
scroll to position [41, 0]
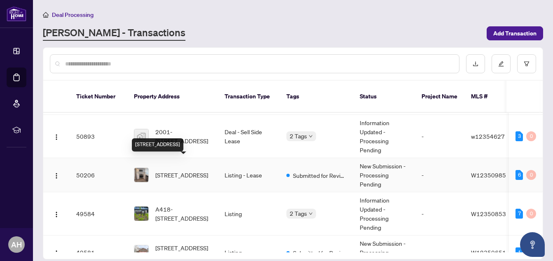
click at [183, 171] on span "[STREET_ADDRESS]" at bounding box center [181, 175] width 53 height 9
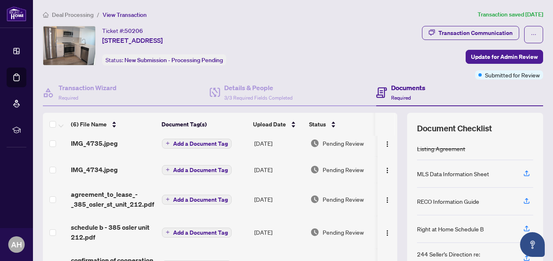
scroll to position [50, 0]
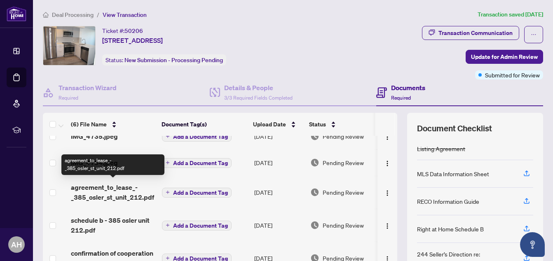
click at [112, 184] on span "agreement_to_lease_-_385_osler_st_unit_212.pdf" at bounding box center [113, 193] width 85 height 20
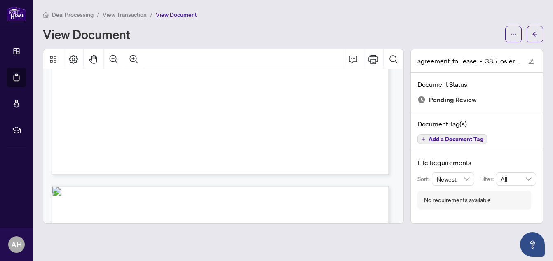
scroll to position [330, 0]
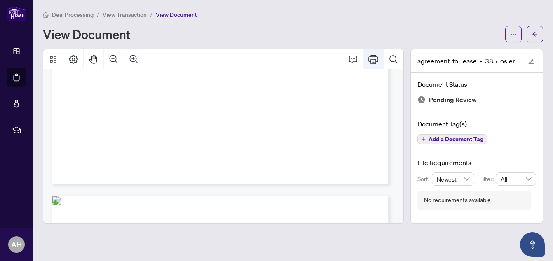
click at [376, 61] on icon "Print" at bounding box center [374, 59] width 10 height 9
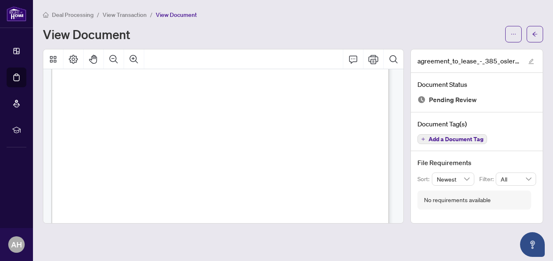
scroll to position [0, 0]
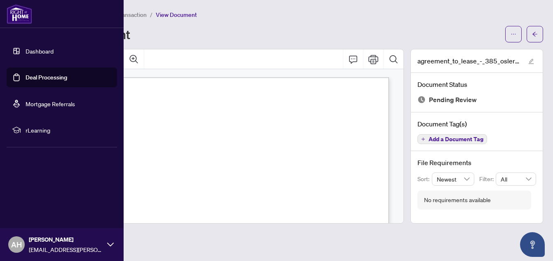
click at [51, 78] on link "Deal Processing" at bounding box center [47, 77] width 42 height 7
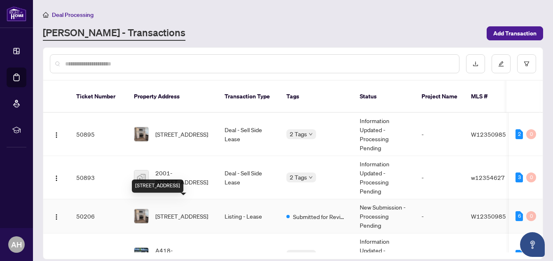
click at [192, 212] on span "[STREET_ADDRESS]" at bounding box center [181, 216] width 53 height 9
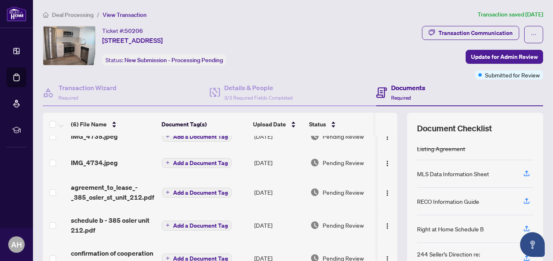
scroll to position [41, 0]
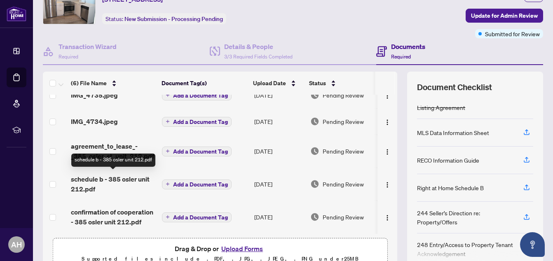
click at [137, 178] on span "schedule b - 385 osler unit 212.pdf" at bounding box center [113, 184] width 85 height 20
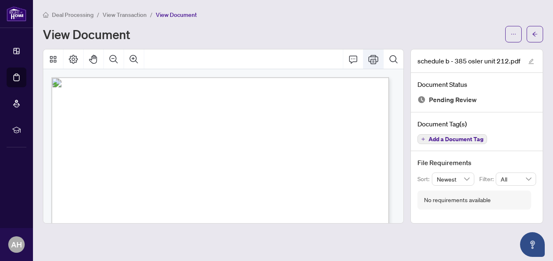
click at [376, 59] on icon "Print" at bounding box center [374, 59] width 10 height 9
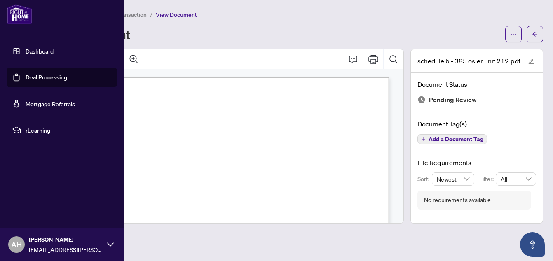
click at [58, 75] on link "Deal Processing" at bounding box center [47, 77] width 42 height 7
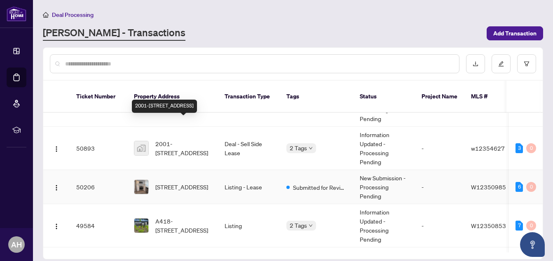
scroll to position [41, 0]
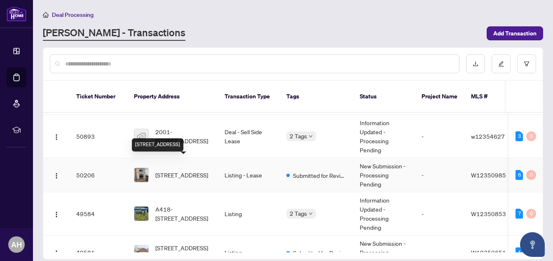
click at [197, 171] on span "[STREET_ADDRESS]" at bounding box center [181, 175] width 53 height 9
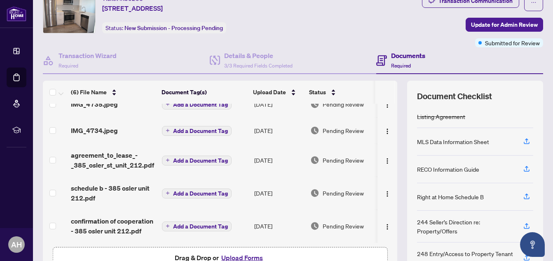
scroll to position [41, 0]
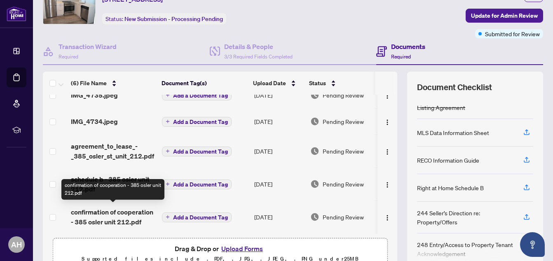
click at [144, 209] on span "confirmation of cooperation - 385 osler unit 212.pdf" at bounding box center [113, 217] width 85 height 20
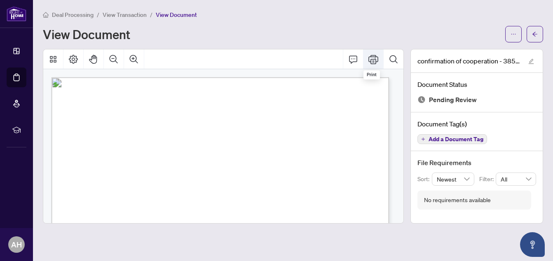
click at [375, 61] on icon "Print" at bounding box center [374, 59] width 10 height 10
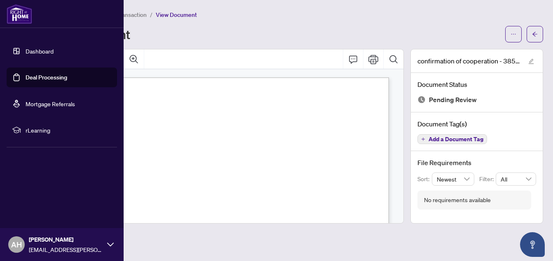
click at [32, 74] on link "Deal Processing" at bounding box center [47, 77] width 42 height 7
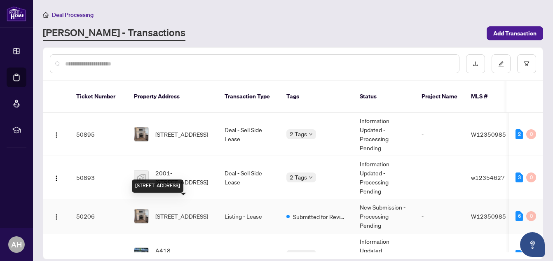
click at [191, 212] on span "[STREET_ADDRESS]" at bounding box center [181, 216] width 53 height 9
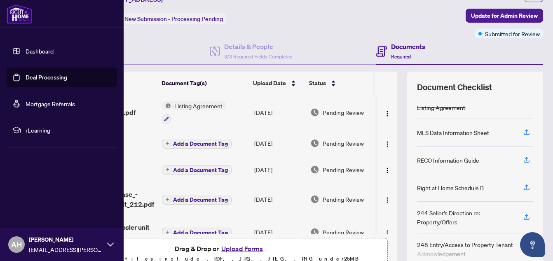
click at [33, 75] on link "Deal Processing" at bounding box center [47, 77] width 42 height 7
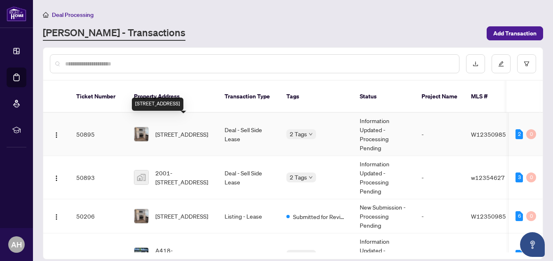
click at [198, 130] on span "[STREET_ADDRESS]" at bounding box center [181, 134] width 53 height 9
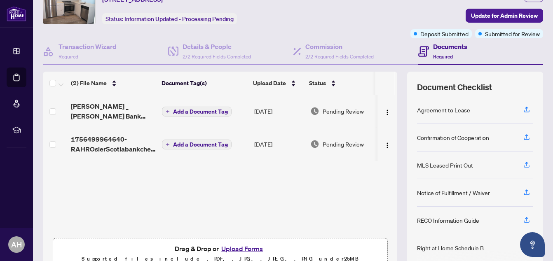
scroll to position [84, 0]
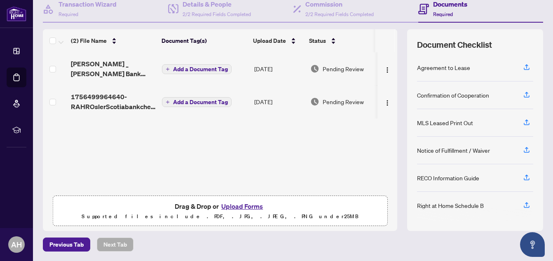
click at [243, 206] on button "Upload Forms" at bounding box center [242, 206] width 47 height 11
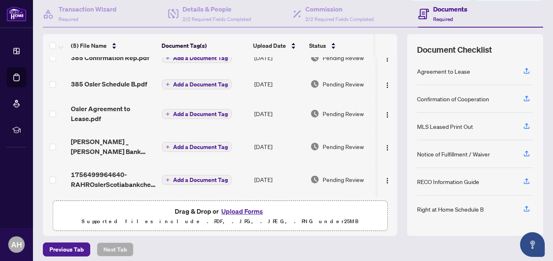
scroll to position [82, 0]
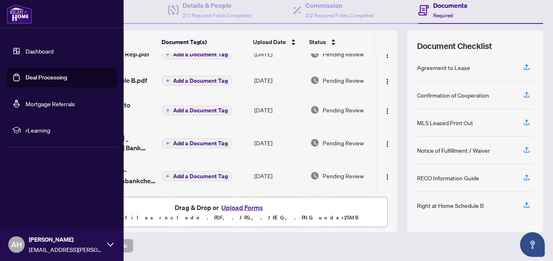
click at [47, 76] on link "Deal Processing" at bounding box center [47, 77] width 42 height 7
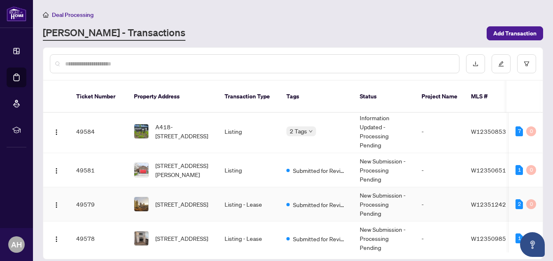
scroll to position [165, 0]
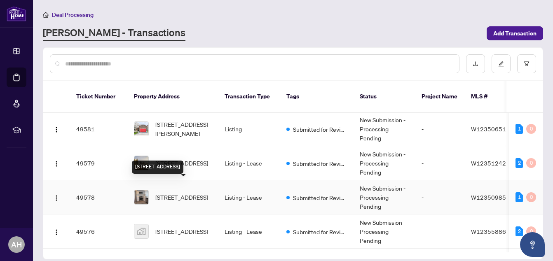
click at [191, 193] on span "[STREET_ADDRESS]" at bounding box center [181, 197] width 53 height 9
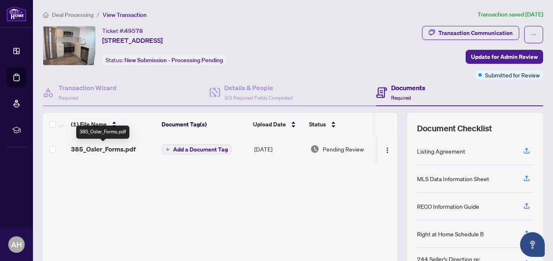
click at [95, 148] on span "385_Osler_Forms.pdf" at bounding box center [103, 149] width 65 height 10
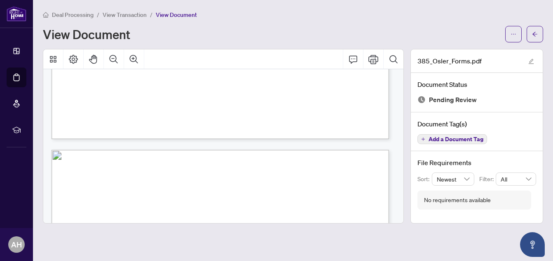
scroll to position [825, 0]
click at [374, 59] on icon "Print" at bounding box center [374, 59] width 10 height 9
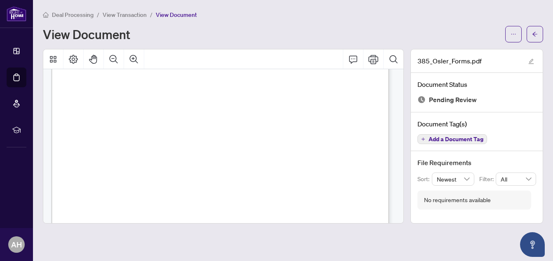
scroll to position [5732, 0]
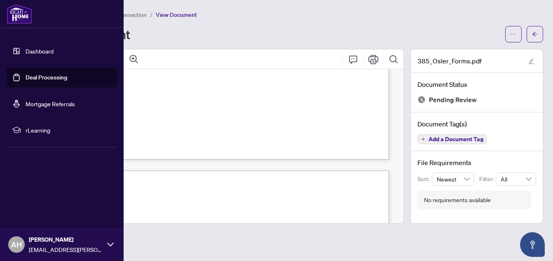
click at [34, 74] on link "Deal Processing" at bounding box center [47, 77] width 42 height 7
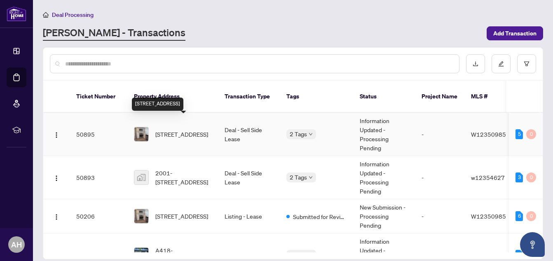
click at [197, 130] on span "[STREET_ADDRESS]" at bounding box center [181, 134] width 53 height 9
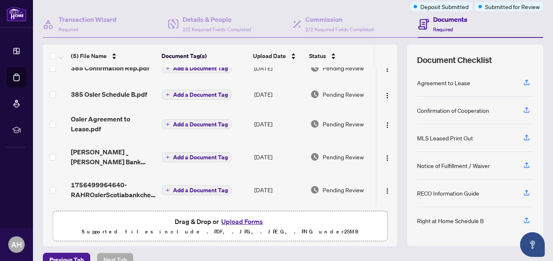
scroll to position [84, 0]
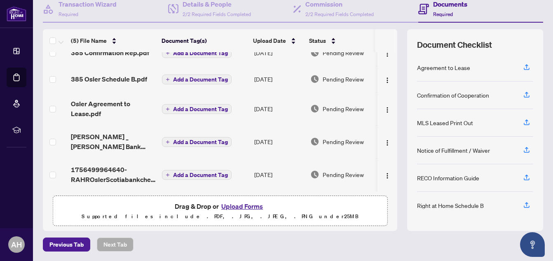
click at [235, 206] on button "Upload Forms" at bounding box center [242, 206] width 47 height 11
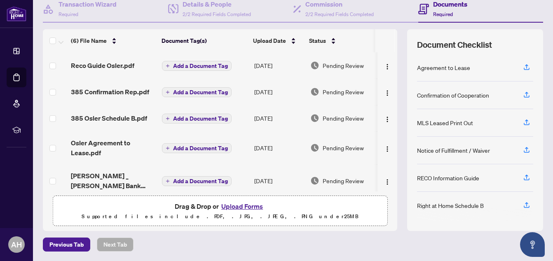
scroll to position [0, 0]
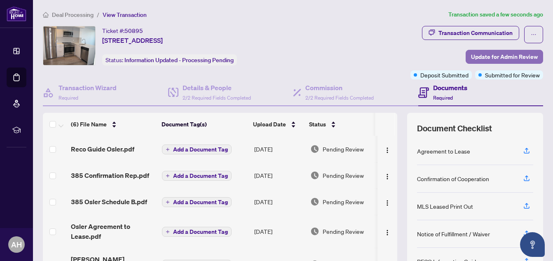
click at [496, 57] on span "Update for Admin Review" at bounding box center [504, 56] width 67 height 13
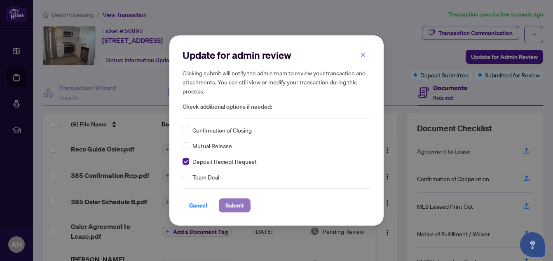
click at [239, 203] on span "Submit" at bounding box center [235, 205] width 19 height 13
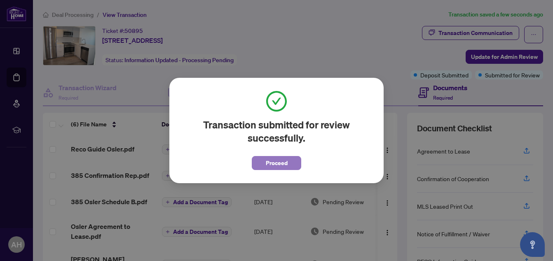
click at [288, 167] on button "Proceed" at bounding box center [276, 163] width 49 height 14
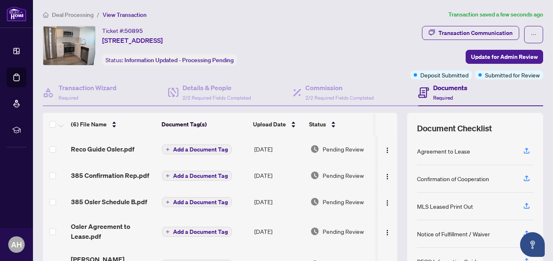
scroll to position [42, 0]
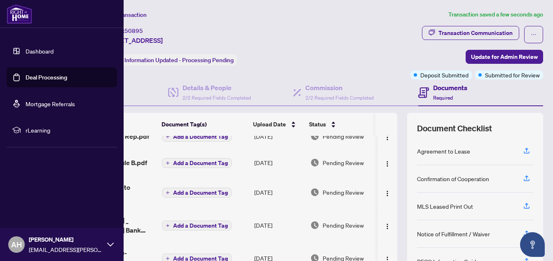
click at [38, 48] on link "Dashboard" at bounding box center [40, 50] width 28 height 7
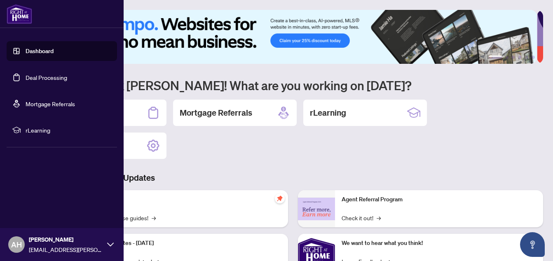
click at [52, 79] on link "Deal Processing" at bounding box center [47, 77] width 42 height 7
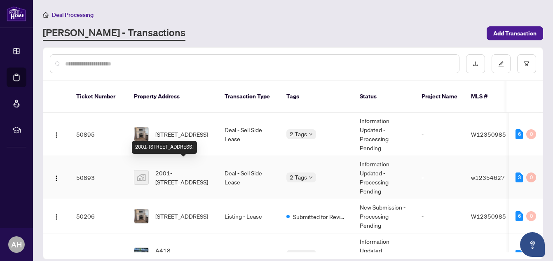
click at [182, 169] on span "2001-[STREET_ADDRESS]" at bounding box center [183, 178] width 56 height 18
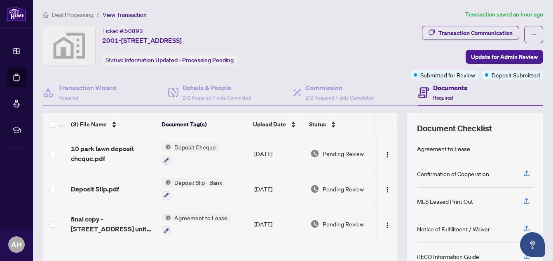
click at [199, 216] on span "Agreement to Lease" at bounding box center [201, 218] width 60 height 9
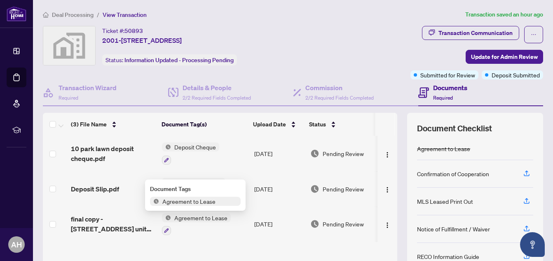
click at [205, 198] on span "Agreement to Lease" at bounding box center [189, 201] width 60 height 9
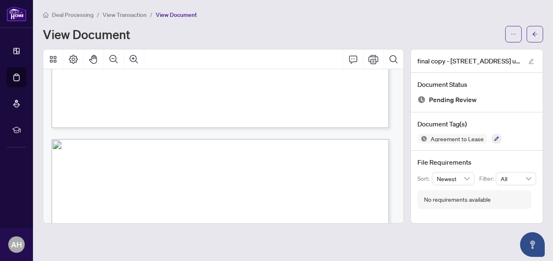
scroll to position [1402, 0]
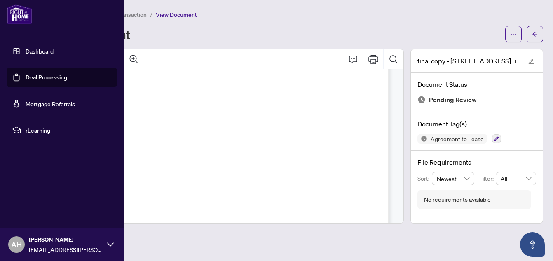
click at [27, 77] on link "Deal Processing" at bounding box center [47, 77] width 42 height 7
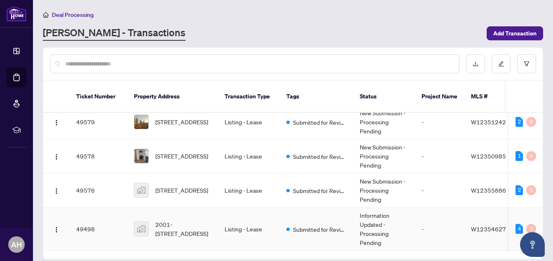
scroll to position [247, 0]
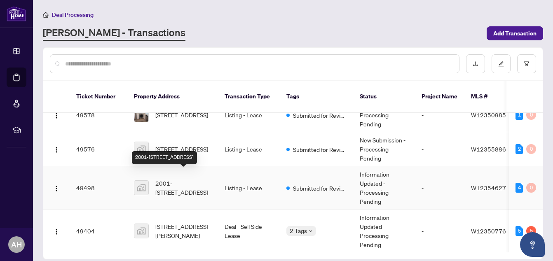
click at [183, 179] on span "2001-[STREET_ADDRESS]" at bounding box center [183, 188] width 56 height 18
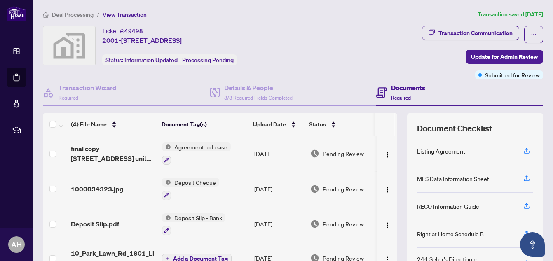
scroll to position [41, 0]
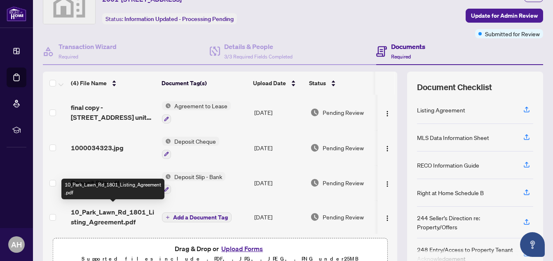
click at [144, 208] on span "10_Park_Lawn_Rd_1801_Listing_Agreement.pdf" at bounding box center [113, 217] width 85 height 20
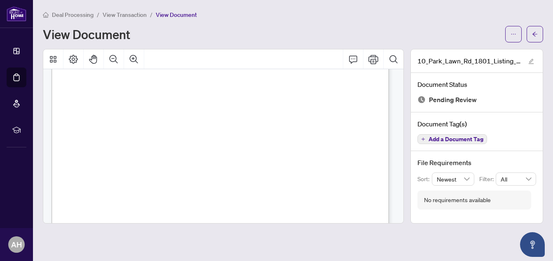
scroll to position [5443, 0]
click at [370, 58] on icon "Print" at bounding box center [374, 59] width 10 height 10
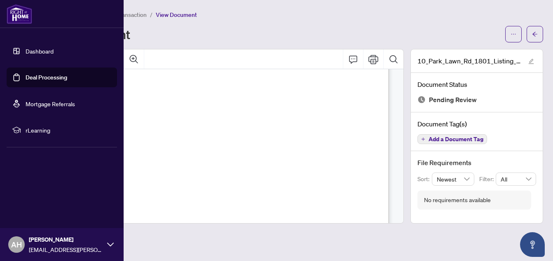
click at [42, 75] on link "Deal Processing" at bounding box center [47, 77] width 42 height 7
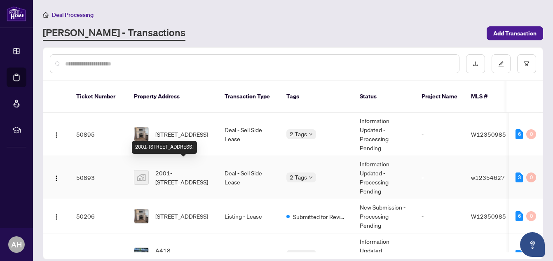
click at [201, 169] on span "2001-[STREET_ADDRESS]" at bounding box center [183, 178] width 56 height 18
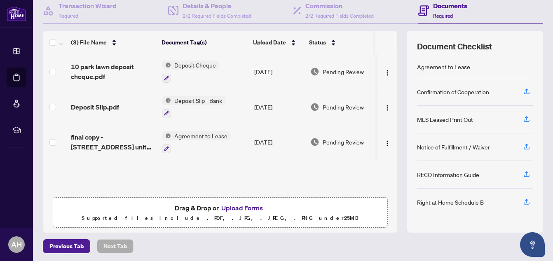
scroll to position [84, 0]
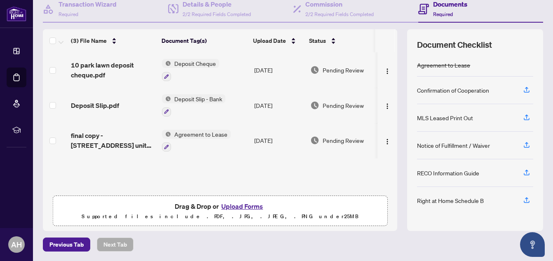
click at [244, 207] on button "Upload Forms" at bounding box center [242, 206] width 47 height 11
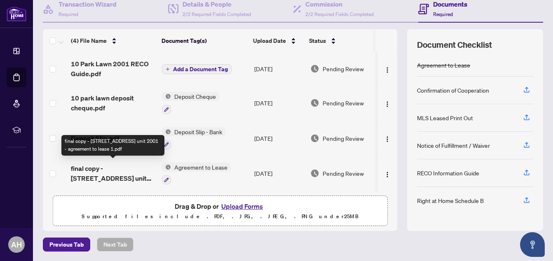
click at [136, 172] on span "final copy - [STREET_ADDRESS] unit 2001 - agreement to lease 1.pdf" at bounding box center [113, 174] width 85 height 20
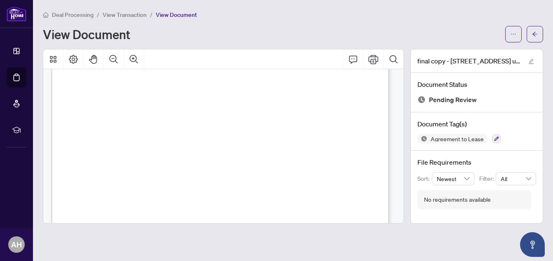
scroll to position [10157, 0]
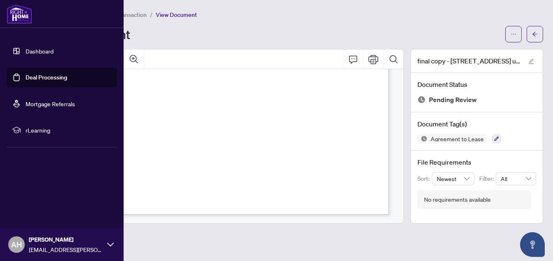
click at [45, 75] on link "Deal Processing" at bounding box center [47, 77] width 42 height 7
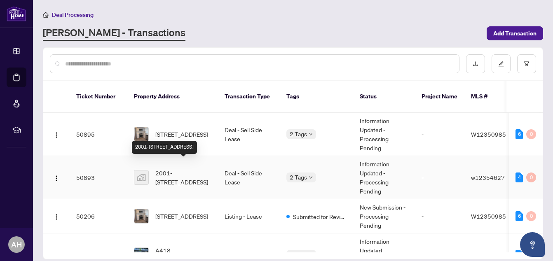
click at [167, 169] on span "2001-[STREET_ADDRESS]" at bounding box center [183, 178] width 56 height 18
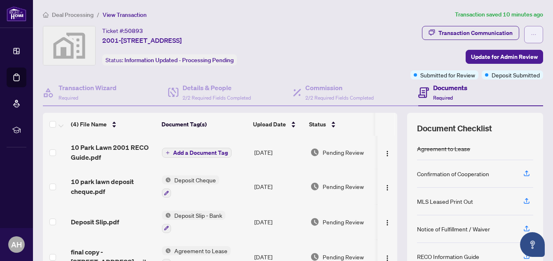
click at [531, 33] on icon "ellipsis" at bounding box center [534, 35] width 6 height 6
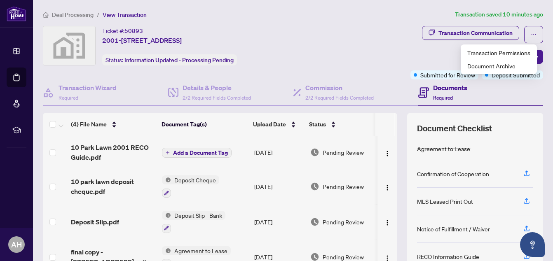
click at [447, 61] on div "Transaction Communication Update for Admin Review Submitted for Review Deposit …" at bounding box center [435, 53] width 218 height 54
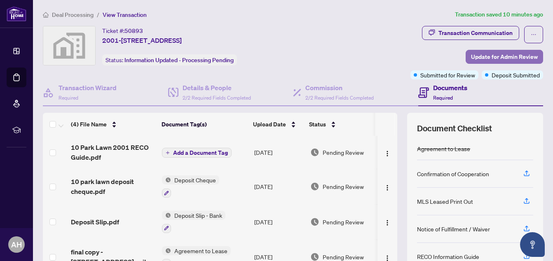
click at [474, 54] on span "Update for Admin Review" at bounding box center [504, 56] width 67 height 13
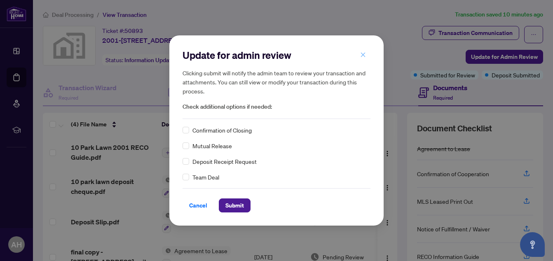
click at [365, 54] on icon "close" at bounding box center [363, 55] width 6 height 6
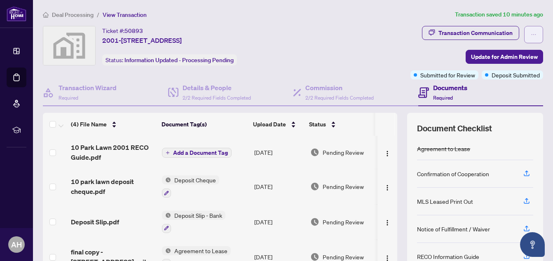
click at [531, 32] on icon "ellipsis" at bounding box center [534, 35] width 6 height 6
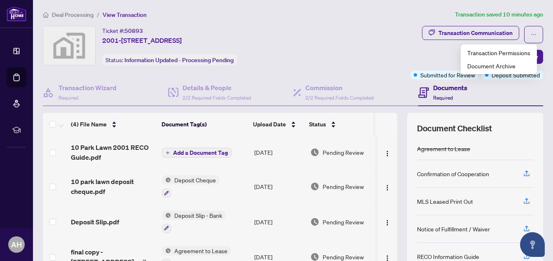
click at [407, 54] on div "Transaction Communication Update for Admin Review Submitted for Review Deposit …" at bounding box center [435, 53] width 218 height 54
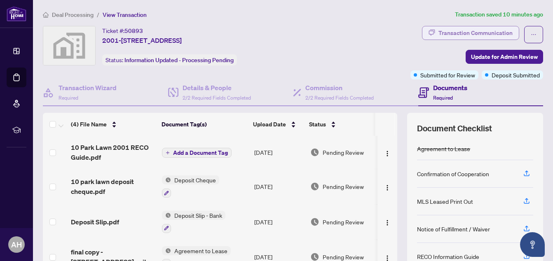
click at [451, 33] on div "Transaction Communication" at bounding box center [476, 32] width 74 height 13
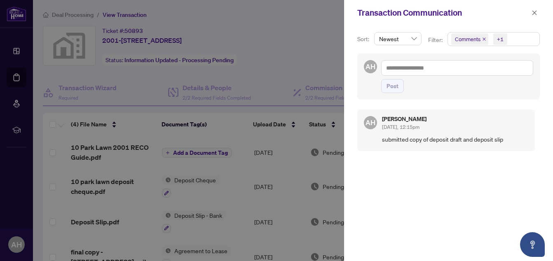
click at [310, 57] on div at bounding box center [276, 130] width 553 height 261
click at [535, 15] on icon "close" at bounding box center [535, 13] width 6 height 6
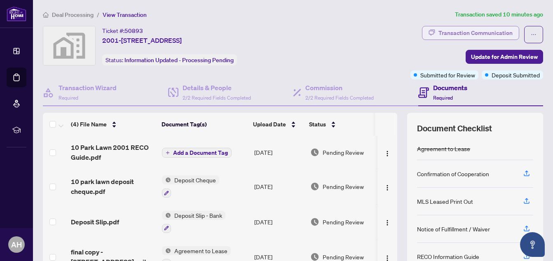
click at [469, 32] on div "Transaction Communication" at bounding box center [476, 32] width 74 height 13
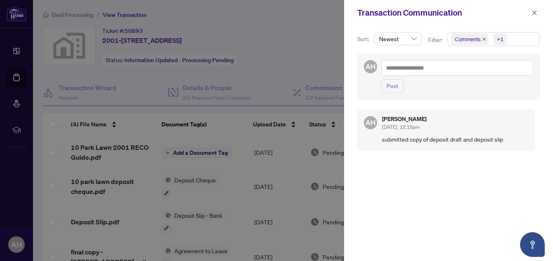
click at [328, 46] on div at bounding box center [276, 130] width 553 height 261
click at [535, 17] on span "button" at bounding box center [535, 12] width 6 height 13
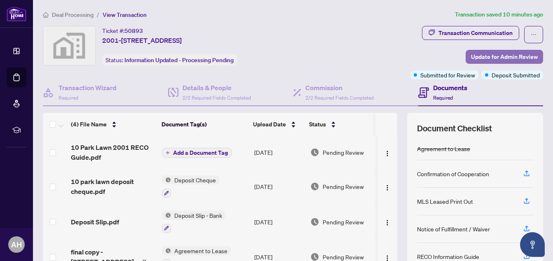
click at [515, 54] on span "Update for Admin Review" at bounding box center [504, 56] width 67 height 13
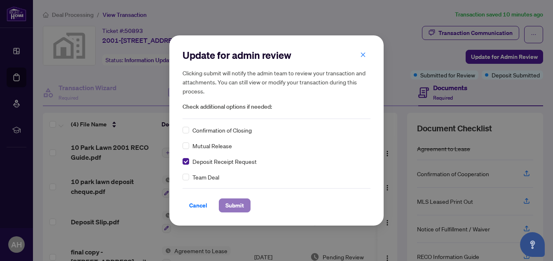
click at [238, 212] on span "Submit" at bounding box center [235, 205] width 19 height 13
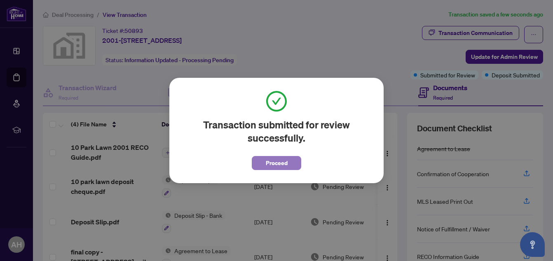
click at [287, 160] on span "Proceed" at bounding box center [277, 163] width 22 height 13
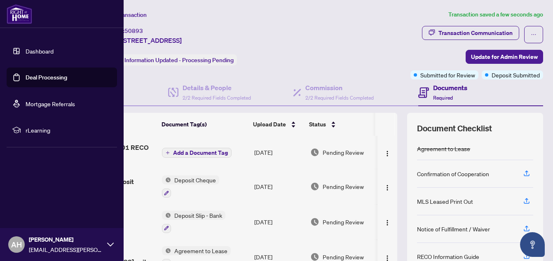
click at [49, 74] on link "Deal Processing" at bounding box center [47, 77] width 42 height 7
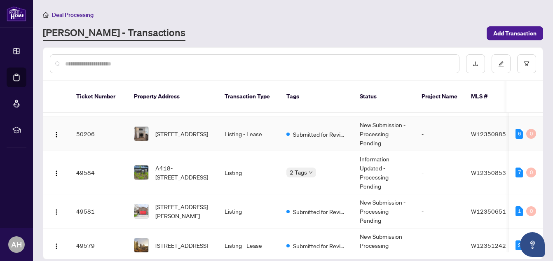
scroll to position [124, 0]
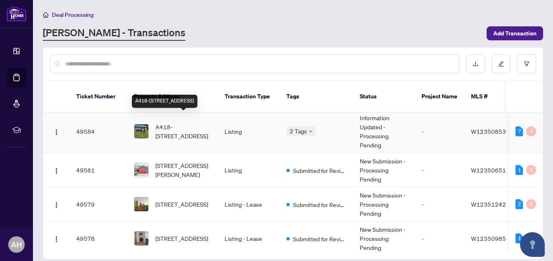
click at [169, 122] on span "A418-[STREET_ADDRESS]" at bounding box center [183, 131] width 56 height 18
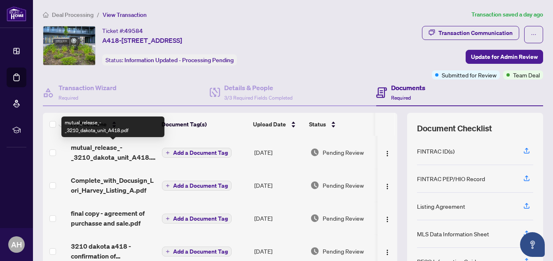
click at [99, 147] on span "mutual_release_-_3210_dakota_unit_A418.pdf" at bounding box center [113, 153] width 85 height 20
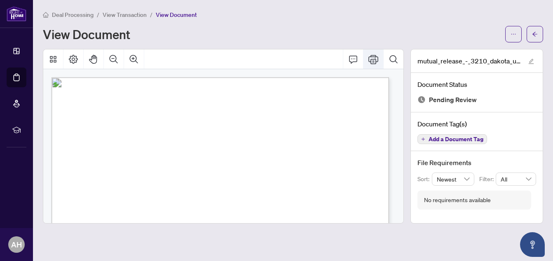
click at [375, 57] on icon "Print" at bounding box center [374, 59] width 10 height 10
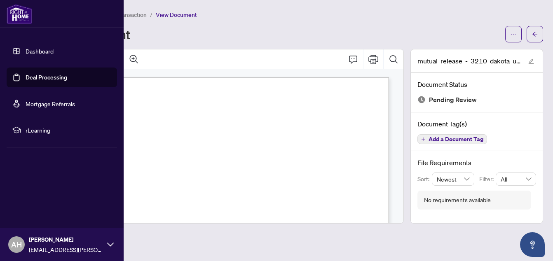
click at [37, 75] on link "Deal Processing" at bounding box center [47, 77] width 42 height 7
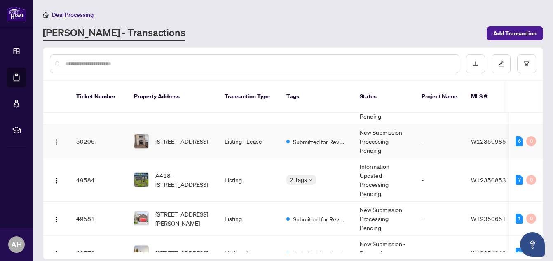
scroll to position [82, 0]
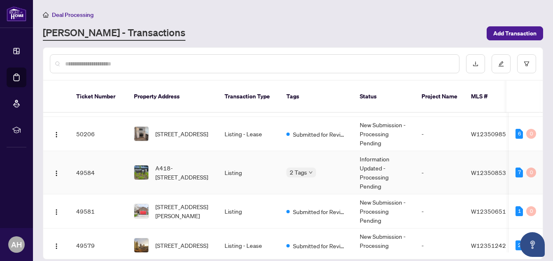
click at [190, 154] on td "A418-[STREET_ADDRESS]" at bounding box center [172, 172] width 91 height 43
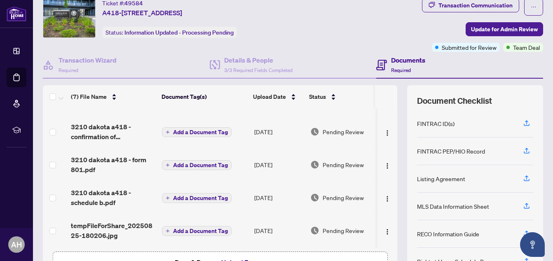
scroll to position [41, 0]
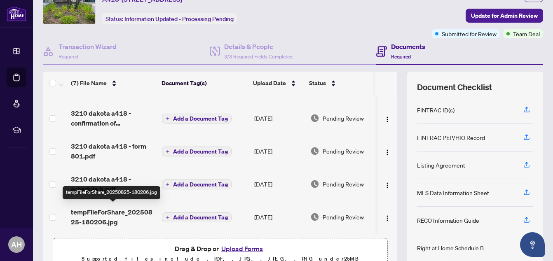
click at [118, 207] on span "tempFileForShare_20250825-180206.jpg" at bounding box center [113, 217] width 85 height 20
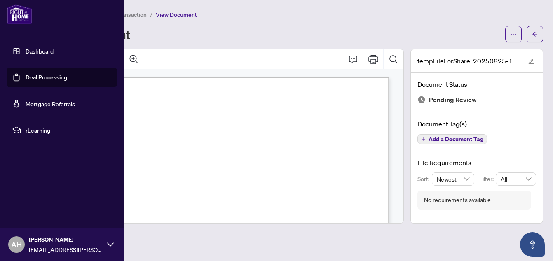
click at [37, 79] on link "Deal Processing" at bounding box center [47, 77] width 42 height 7
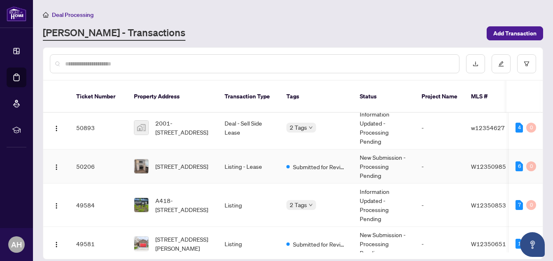
scroll to position [82, 0]
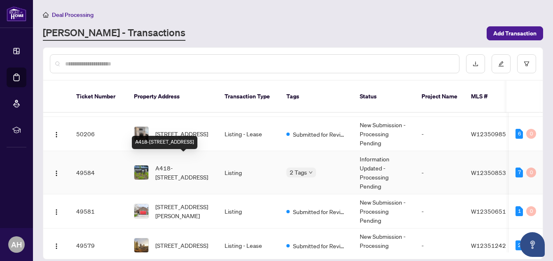
click at [191, 164] on span "A418-[STREET_ADDRESS]" at bounding box center [183, 173] width 56 height 18
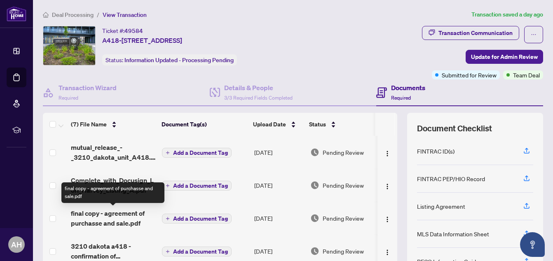
click at [127, 211] on span "final copy - agreement of purchasse and sale.pdf" at bounding box center [113, 219] width 85 height 20
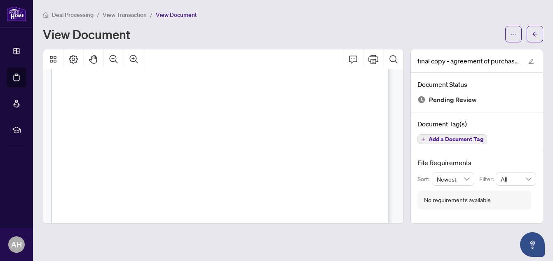
scroll to position [2988, 0]
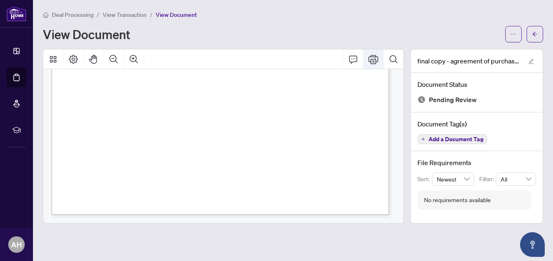
click at [374, 59] on icon "Print" at bounding box center [374, 59] width 10 height 10
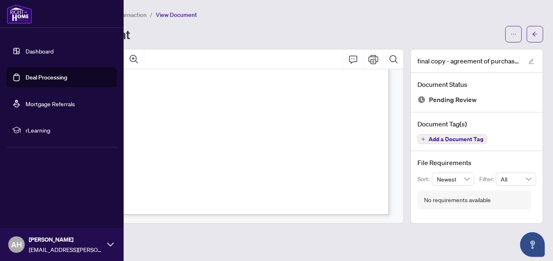
click at [40, 78] on link "Deal Processing" at bounding box center [47, 77] width 42 height 7
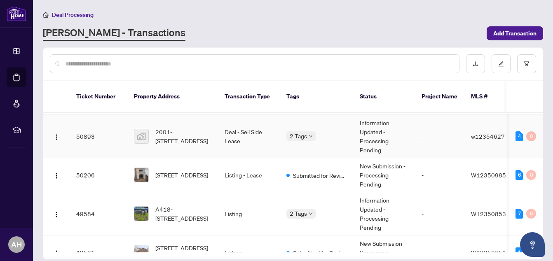
scroll to position [82, 0]
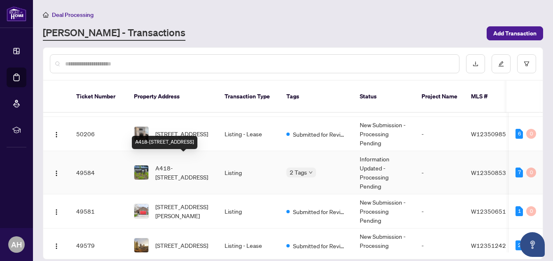
click at [187, 166] on span "A418-[STREET_ADDRESS]" at bounding box center [183, 173] width 56 height 18
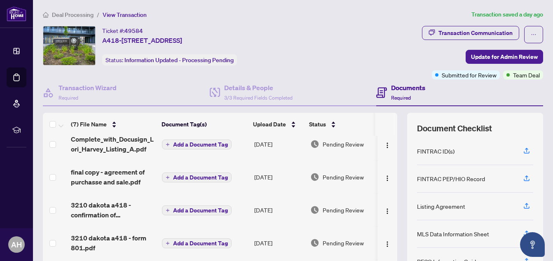
scroll to position [82, 0]
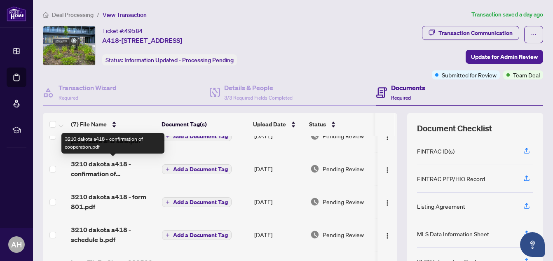
click at [101, 162] on span "3210 dakota a418 - confirmation of cooperation.pdf" at bounding box center [113, 169] width 85 height 20
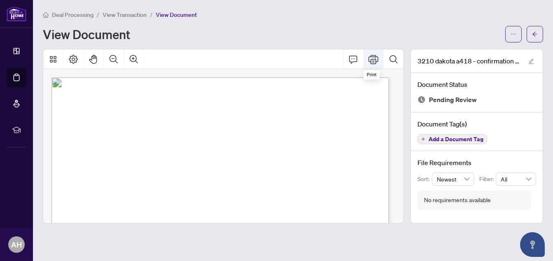
click at [372, 61] on icon "Print" at bounding box center [374, 59] width 10 height 10
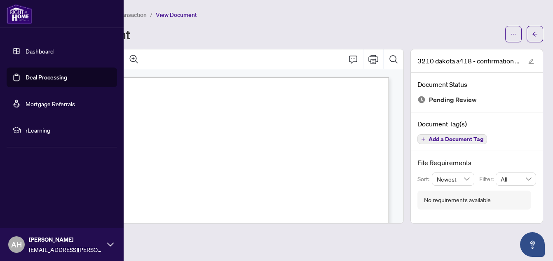
click at [32, 75] on link "Deal Processing" at bounding box center [47, 77] width 42 height 7
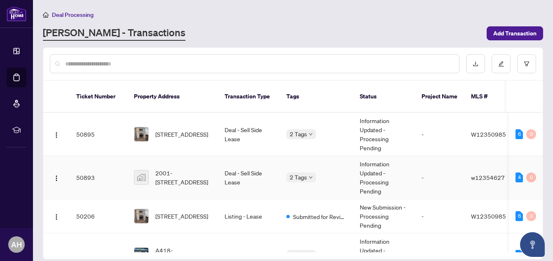
scroll to position [41, 0]
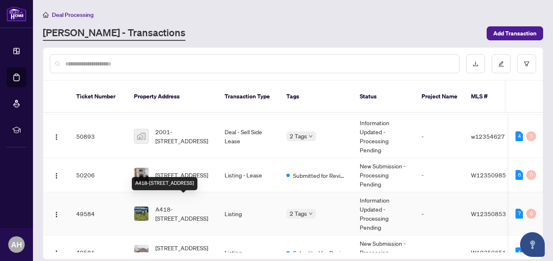
click at [188, 205] on span "A418-[STREET_ADDRESS]" at bounding box center [183, 214] width 56 height 18
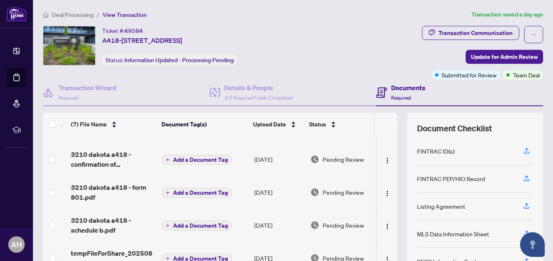
scroll to position [41, 0]
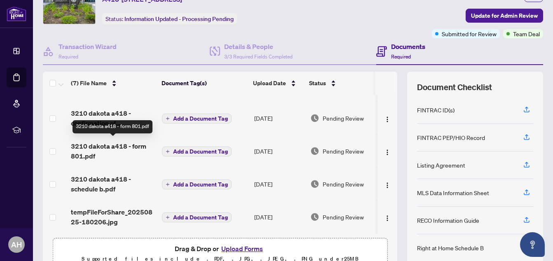
click at [138, 143] on span "3210 dakota a418 - form 801.pdf" at bounding box center [113, 151] width 85 height 20
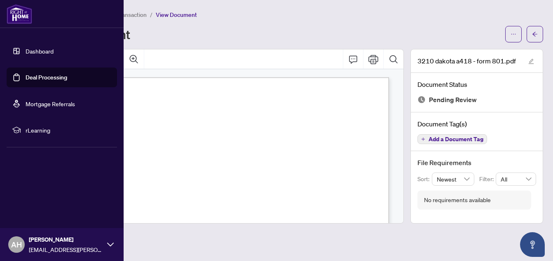
click at [31, 78] on link "Deal Processing" at bounding box center [47, 77] width 42 height 7
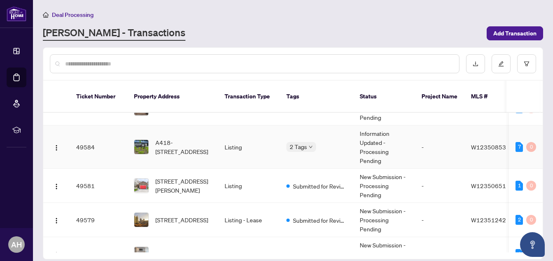
scroll to position [124, 0]
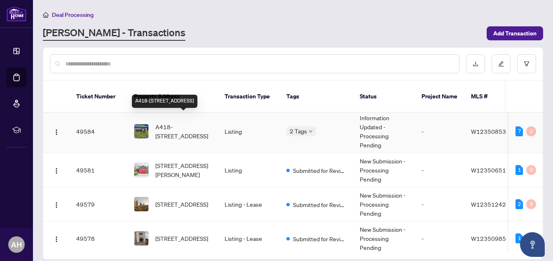
click at [182, 122] on span "A418-[STREET_ADDRESS]" at bounding box center [183, 131] width 56 height 18
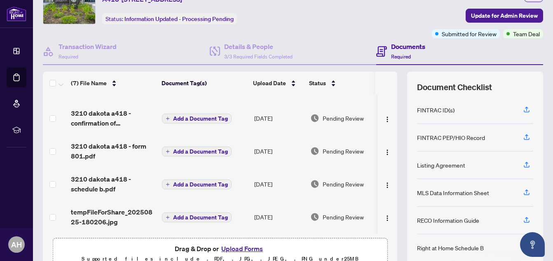
scroll to position [94, 0]
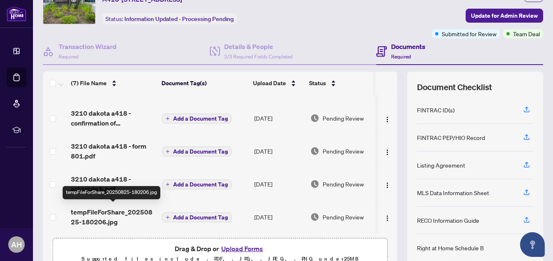
click at [126, 209] on span "tempFileForShare_20250825-180206.jpg" at bounding box center [113, 217] width 85 height 20
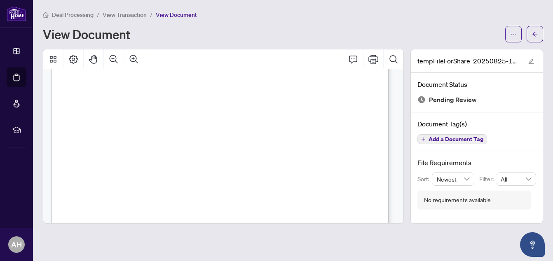
scroll to position [82, 0]
click at [376, 56] on icon "Print" at bounding box center [374, 59] width 10 height 9
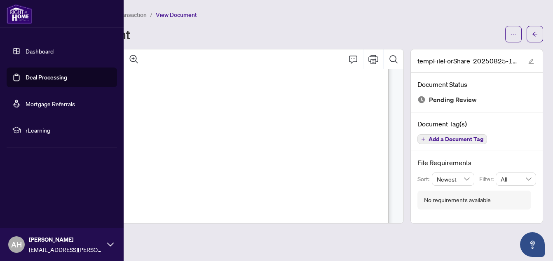
click at [26, 74] on link "Deal Processing" at bounding box center [47, 77] width 42 height 7
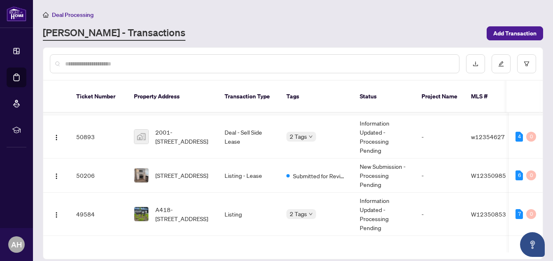
scroll to position [41, 0]
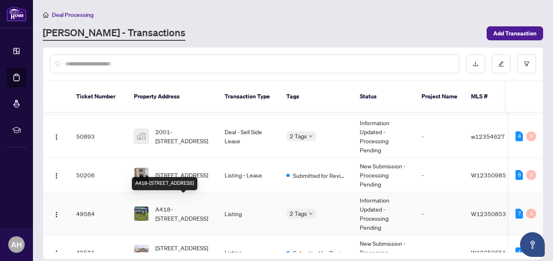
click at [193, 205] on span "A418-[STREET_ADDRESS]" at bounding box center [183, 214] width 56 height 18
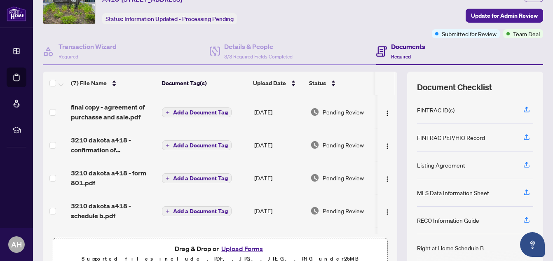
scroll to position [53, 0]
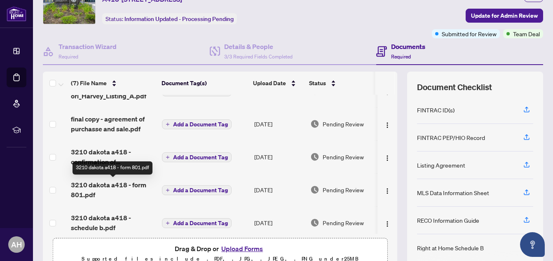
click at [133, 181] on span "3210 dakota a418 - form 801.pdf" at bounding box center [113, 190] width 85 height 20
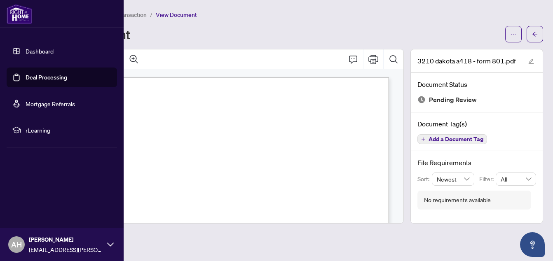
click at [40, 79] on link "Deal Processing" at bounding box center [47, 77] width 42 height 7
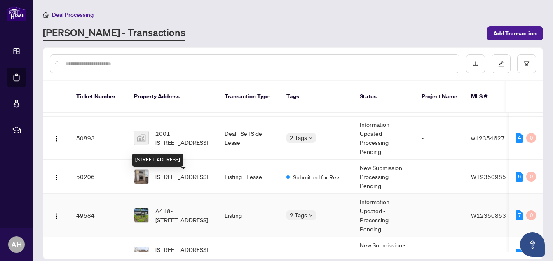
scroll to position [41, 0]
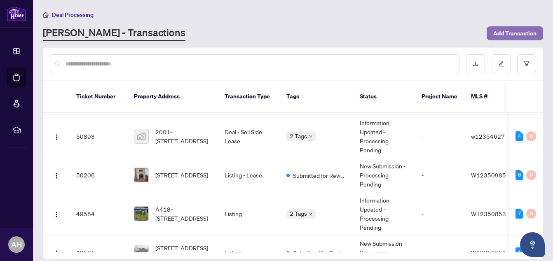
click at [519, 30] on span "Add Transaction" at bounding box center [515, 33] width 43 height 13
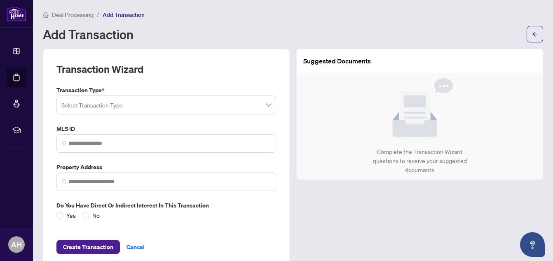
click at [133, 105] on input "search" at bounding box center [162, 106] width 202 height 18
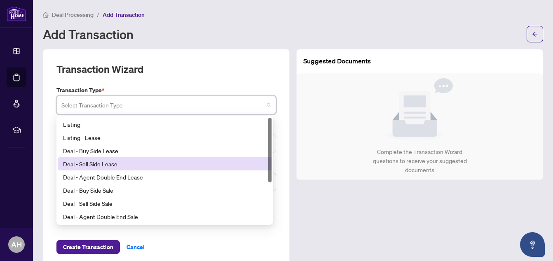
click at [129, 165] on div "Deal - Sell Side Lease" at bounding box center [165, 164] width 204 height 9
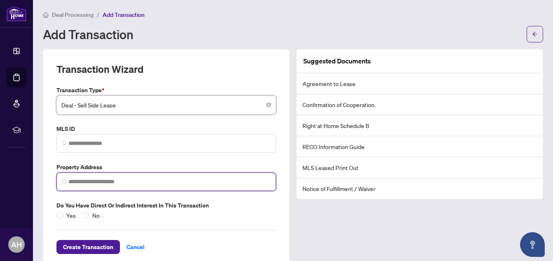
click at [112, 185] on input "search" at bounding box center [169, 182] width 202 height 9
type input "**********"
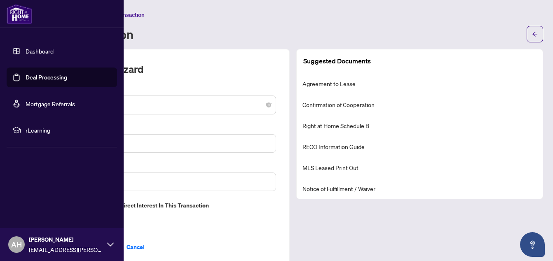
click at [35, 76] on link "Deal Processing" at bounding box center [47, 77] width 42 height 7
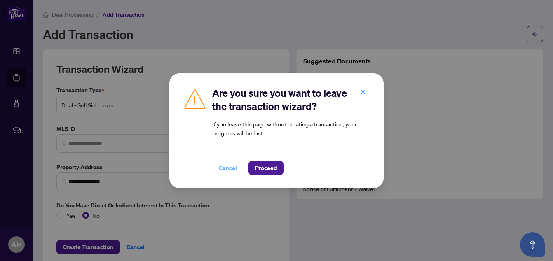
click at [234, 169] on span "Cancel" at bounding box center [228, 168] width 18 height 13
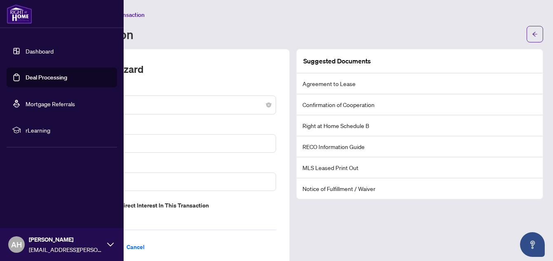
click at [45, 77] on link "Deal Processing" at bounding box center [47, 77] width 42 height 7
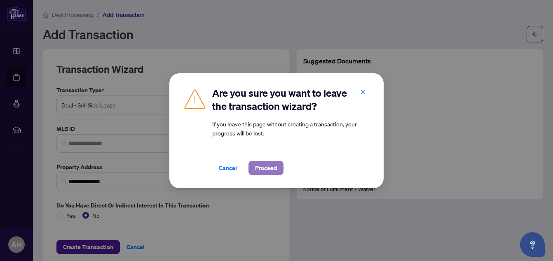
click at [257, 168] on span "Proceed" at bounding box center [266, 168] width 22 height 13
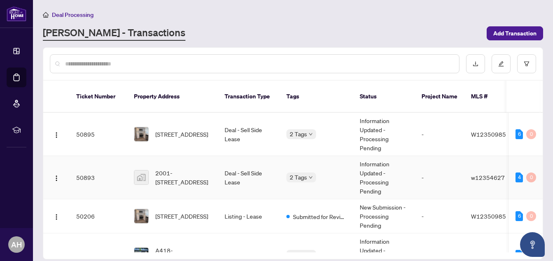
scroll to position [41, 0]
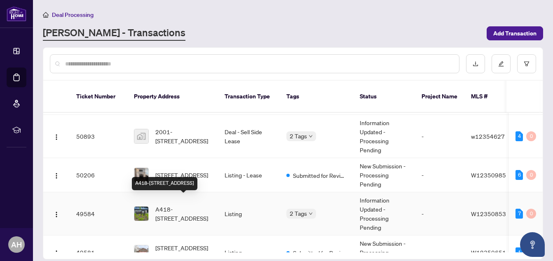
click at [193, 205] on span "A418-[STREET_ADDRESS]" at bounding box center [183, 214] width 56 height 18
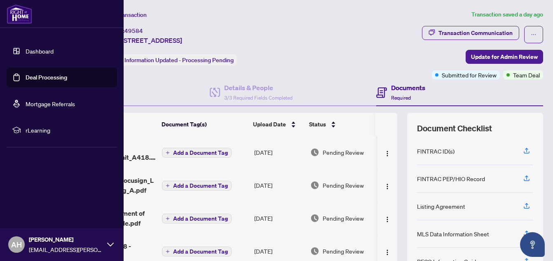
click at [46, 78] on link "Deal Processing" at bounding box center [47, 77] width 42 height 7
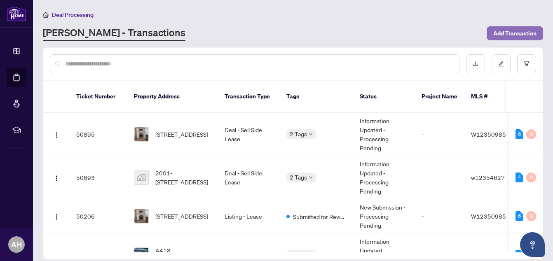
click at [526, 31] on span "Add Transaction" at bounding box center [515, 33] width 43 height 13
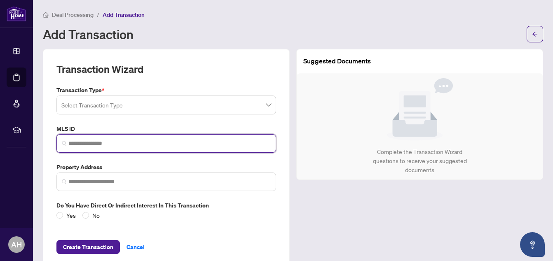
click at [112, 143] on input "search" at bounding box center [169, 143] width 202 height 9
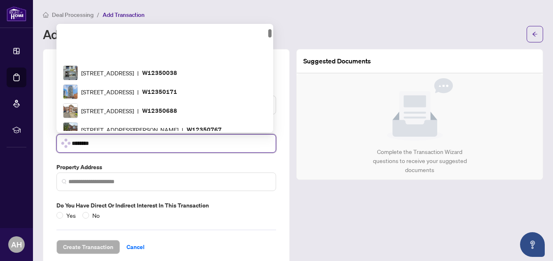
scroll to position [46, 0]
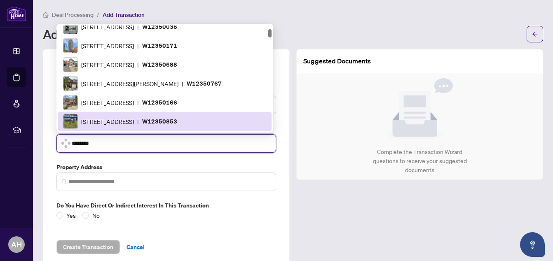
type input "*********"
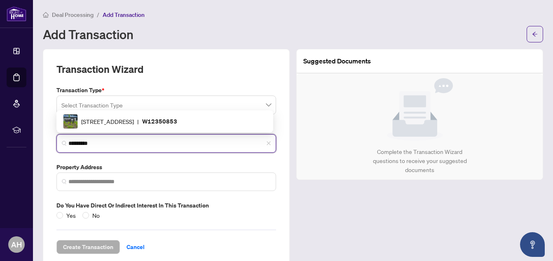
scroll to position [0, 0]
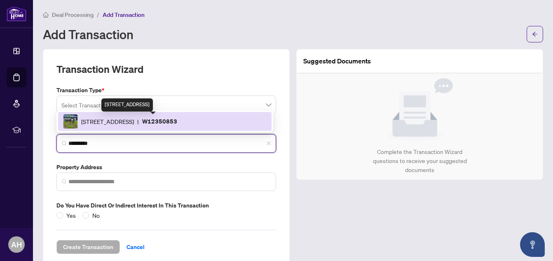
click at [134, 122] on span "[STREET_ADDRESS]" at bounding box center [107, 121] width 53 height 9
type input "**********"
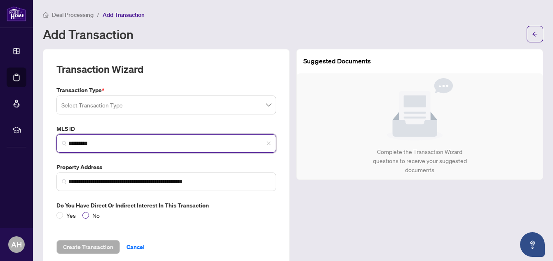
type input "*********"
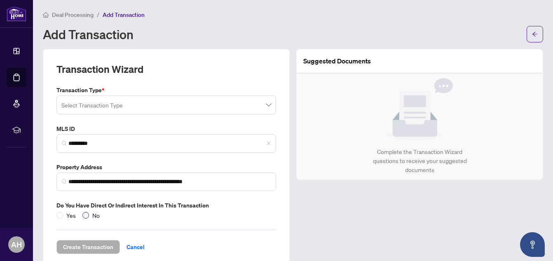
click at [89, 215] on span "No" at bounding box center [96, 215] width 14 height 9
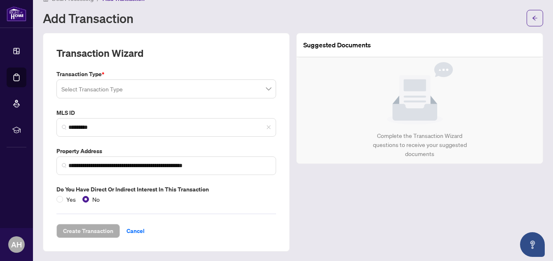
click at [225, 92] on input "search" at bounding box center [162, 90] width 202 height 18
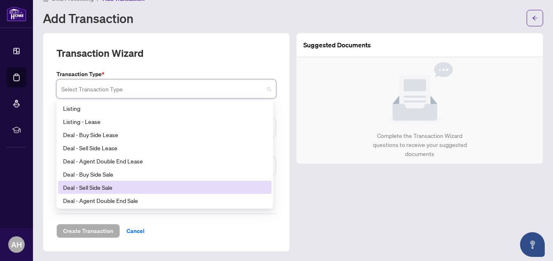
click at [143, 187] on div "Deal - Sell Side Sale" at bounding box center [165, 187] width 204 height 9
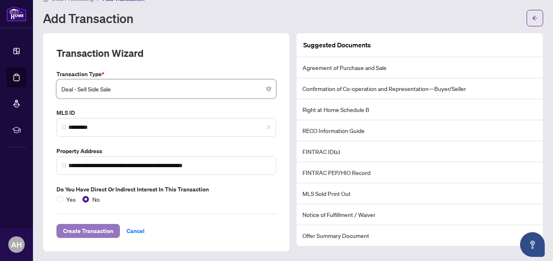
click at [86, 231] on span "Create Transaction" at bounding box center [88, 231] width 50 height 13
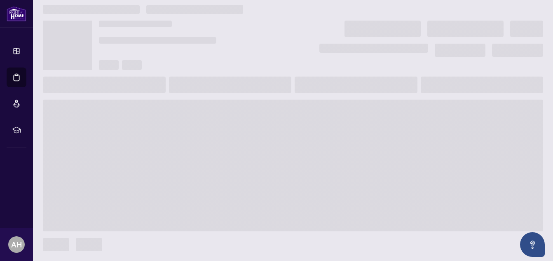
scroll to position [5, 0]
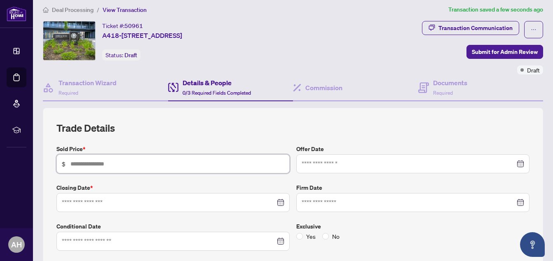
click at [122, 165] on input "text" at bounding box center [178, 164] width 214 height 9
type input "*******"
click at [310, 164] on input at bounding box center [409, 164] width 214 height 9
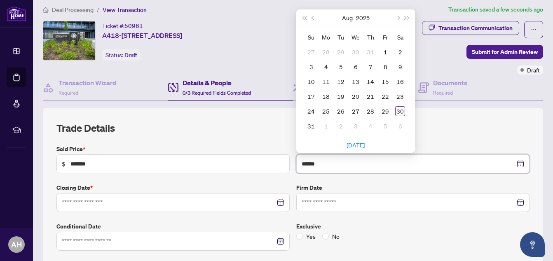
type input "******"
click at [259, 205] on input at bounding box center [169, 202] width 214 height 9
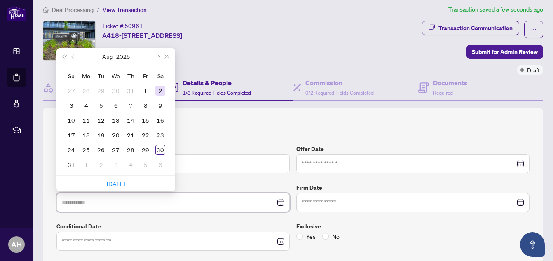
type input "**********"
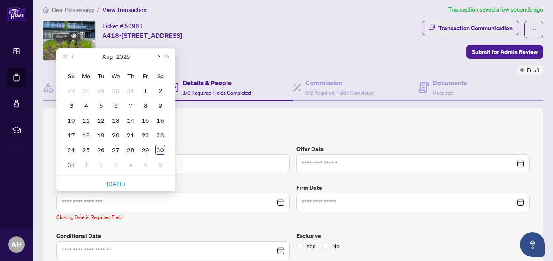
click at [159, 55] on span "Next month (PageDown)" at bounding box center [158, 56] width 4 height 4
type input "**********"
click at [147, 105] on div "10" at bounding box center [146, 106] width 10 height 10
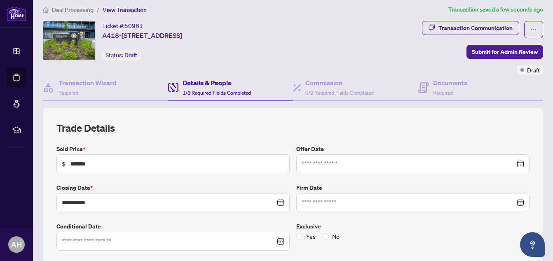
scroll to position [46, 0]
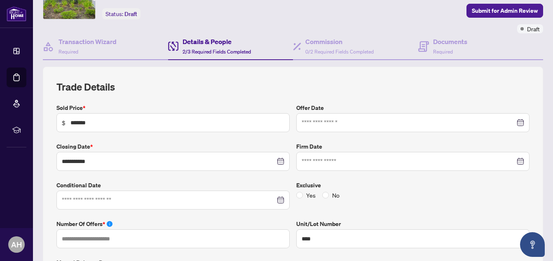
click at [276, 200] on div at bounding box center [173, 200] width 223 height 9
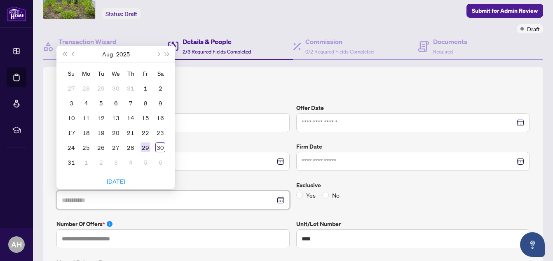
type input "**********"
click at [144, 144] on div "29" at bounding box center [146, 148] width 10 height 10
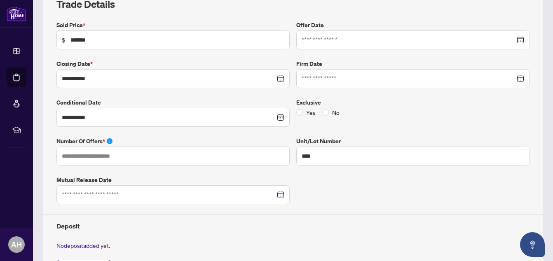
scroll to position [170, 0]
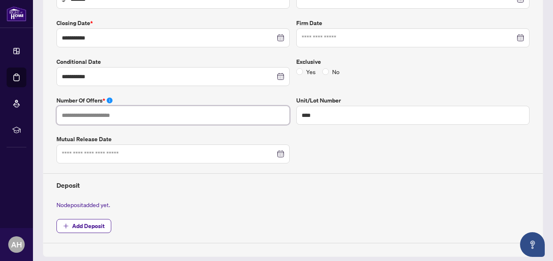
click at [248, 118] on input "text" at bounding box center [172, 115] width 233 height 19
click at [278, 154] on div at bounding box center [173, 154] width 223 height 9
type input "*"
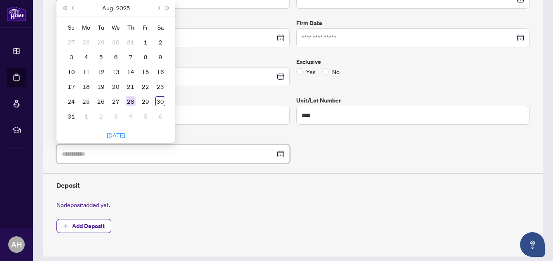
type input "**********"
click at [132, 101] on div "28" at bounding box center [131, 101] width 10 height 10
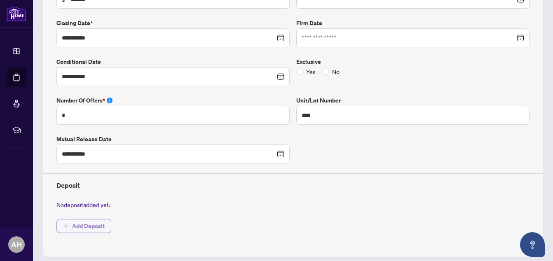
click at [87, 231] on span "Add Deposit" at bounding box center [88, 226] width 33 height 13
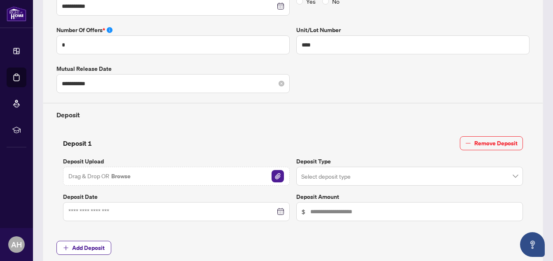
scroll to position [252, 0]
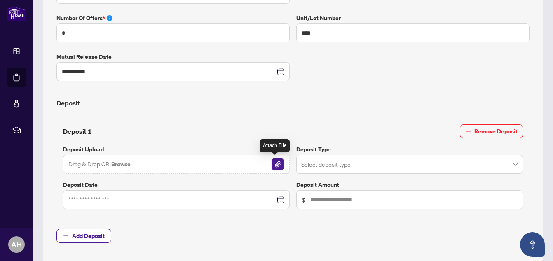
click at [278, 161] on img "button" at bounding box center [278, 164] width 12 height 12
click at [507, 165] on span at bounding box center [409, 165] width 217 height 16
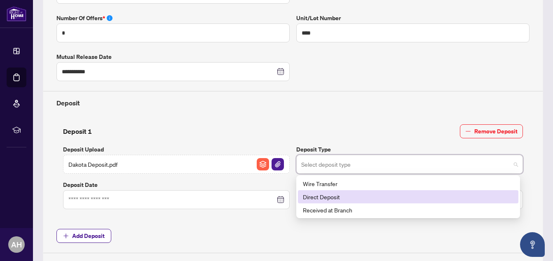
click at [358, 196] on div "Direct Deposit" at bounding box center [408, 197] width 211 height 9
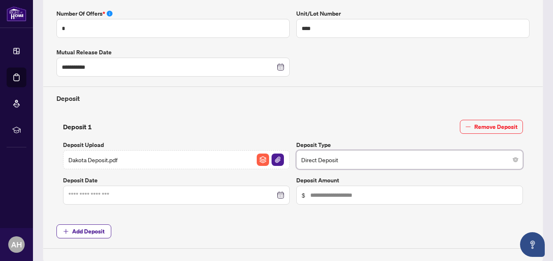
scroll to position [247, 0]
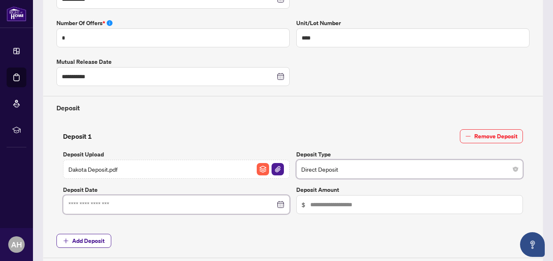
click at [134, 203] on input at bounding box center [171, 204] width 207 height 9
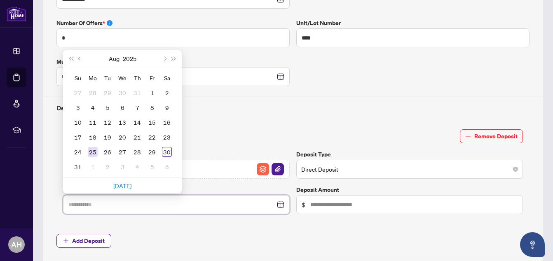
type input "**********"
click at [91, 148] on div "25" at bounding box center [93, 152] width 10 height 10
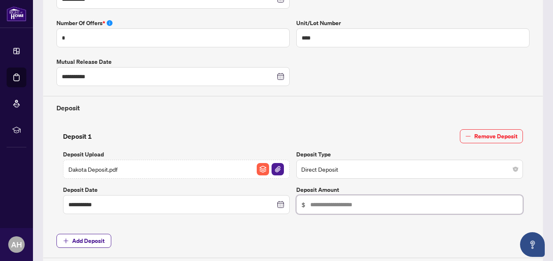
click at [344, 207] on input "text" at bounding box center [414, 204] width 207 height 9
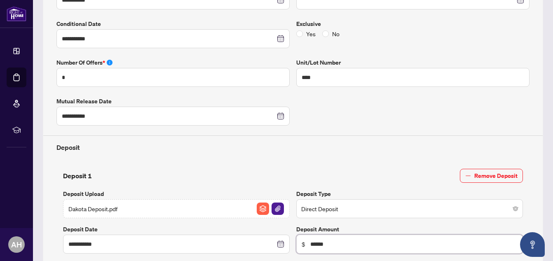
scroll to position [206, 0]
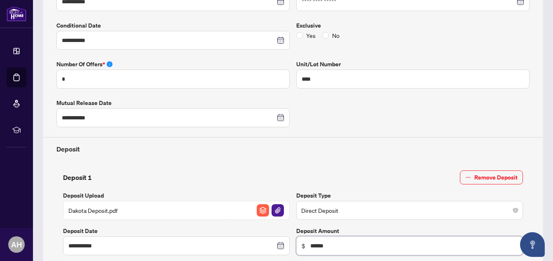
type input "******"
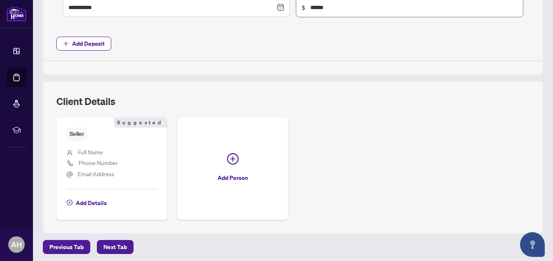
scroll to position [447, 0]
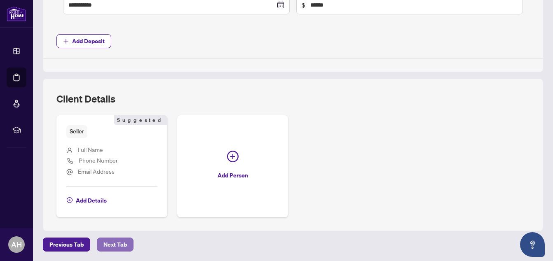
click at [124, 244] on span "Next Tab" at bounding box center [116, 244] width 24 height 13
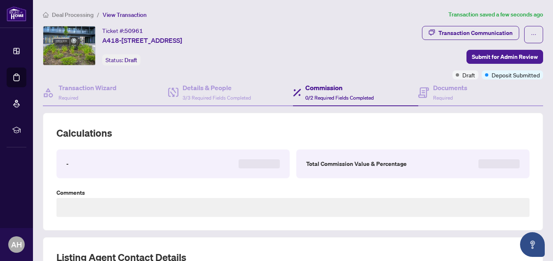
type textarea "**********"
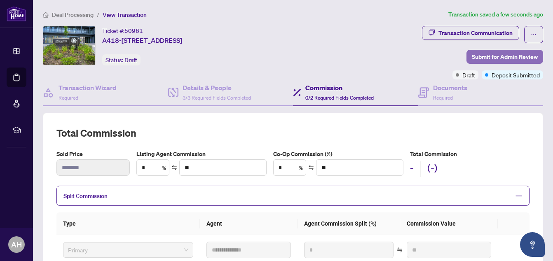
click at [519, 52] on span "Submit for Admin Review" at bounding box center [505, 56] width 66 height 13
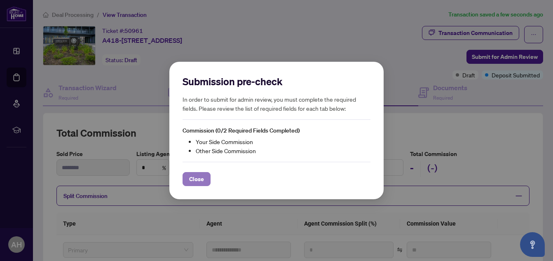
click at [199, 176] on span "Close" at bounding box center [196, 179] width 15 height 13
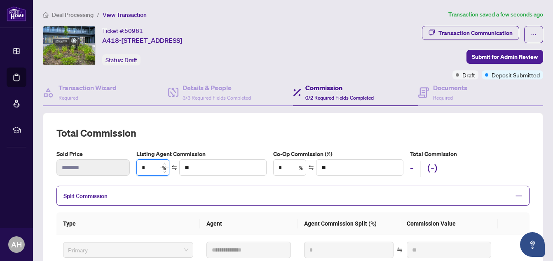
click at [153, 167] on input "*" at bounding box center [153, 168] width 32 height 16
type input "**"
type input "******"
type input "****"
type input "*******"
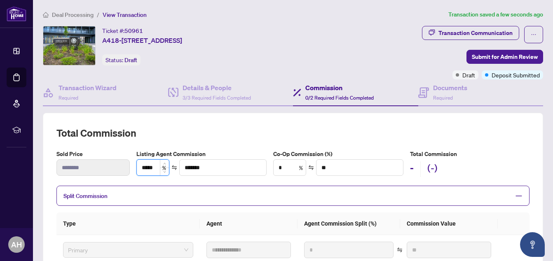
click at [144, 166] on input "*****" at bounding box center [153, 168] width 32 height 16
type input "***"
click at [288, 165] on input "*" at bounding box center [290, 168] width 32 height 16
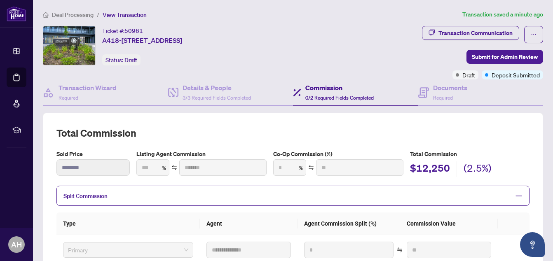
type input "***"
type input "*******"
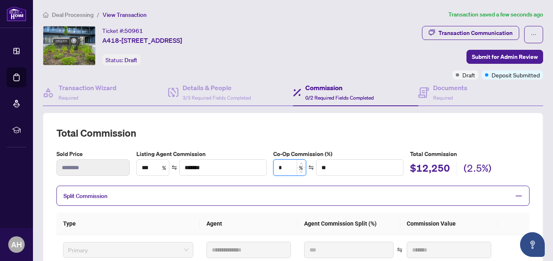
click at [292, 166] on input "*" at bounding box center [290, 168] width 32 height 16
type input "*"
type input "******"
type input "***"
type input "*******"
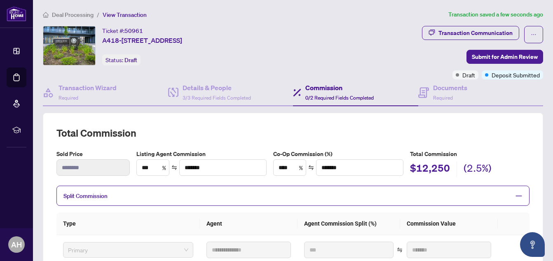
type input "***"
click at [374, 142] on div "**********" at bounding box center [292, 246] width 473 height 238
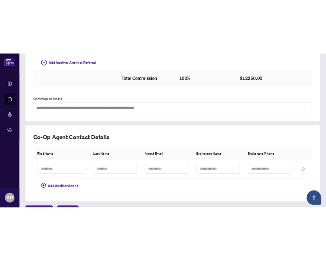
scroll to position [283, 0]
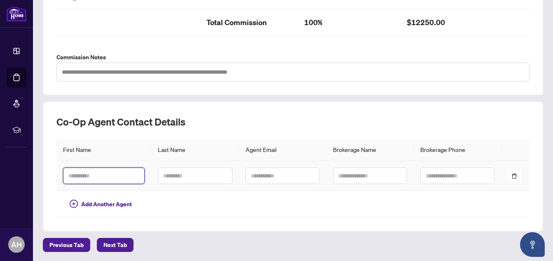
click at [132, 177] on input "text" at bounding box center [104, 176] width 82 height 16
drag, startPoint x: 132, startPoint y: 177, endPoint x: 132, endPoint y: 201, distance: 23.5
type input "****"
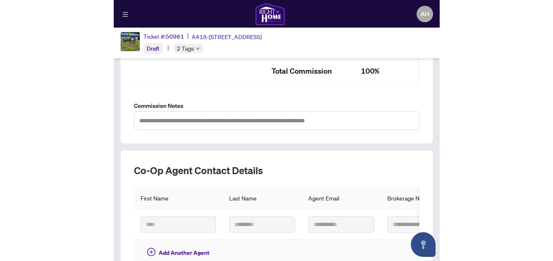
scroll to position [294, 0]
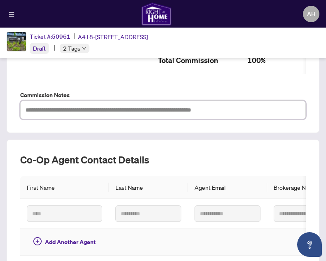
click at [270, 116] on textarea at bounding box center [163, 110] width 286 height 19
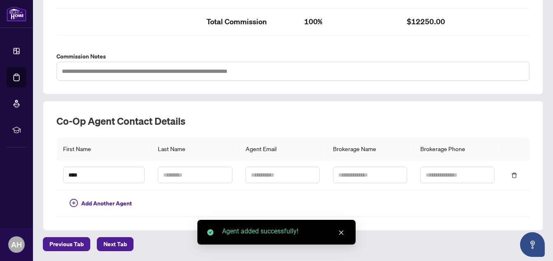
scroll to position [282, 0]
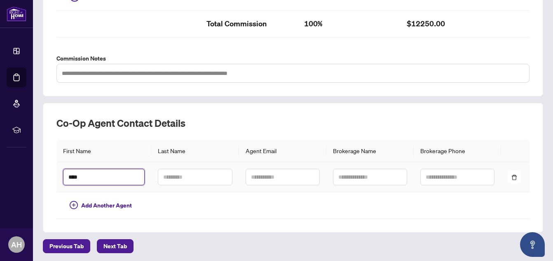
click at [82, 178] on input "****" at bounding box center [104, 177] width 82 height 16
type input "*"
type input "*******"
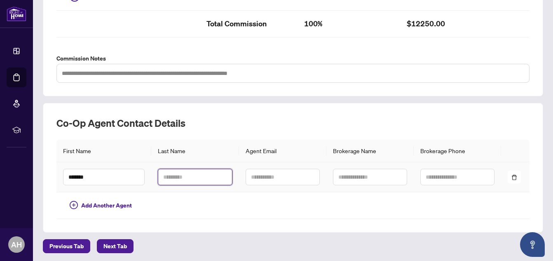
click at [172, 179] on input "text" at bounding box center [195, 177] width 74 height 16
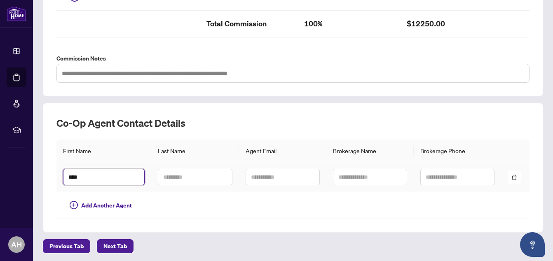
click at [108, 173] on input "****" at bounding box center [104, 177] width 82 height 16
type input "*"
type input "*******"
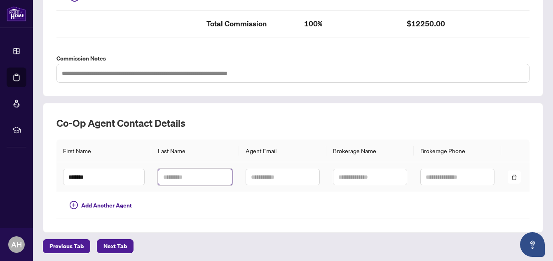
click at [173, 174] on input "text" at bounding box center [195, 177] width 74 height 16
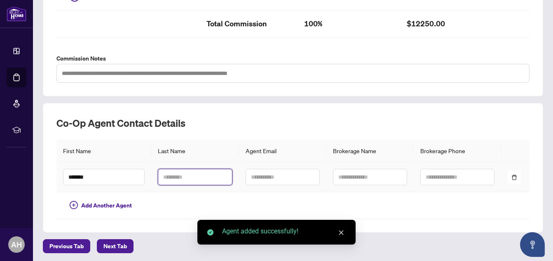
click at [173, 174] on input "text" at bounding box center [195, 177] width 74 height 16
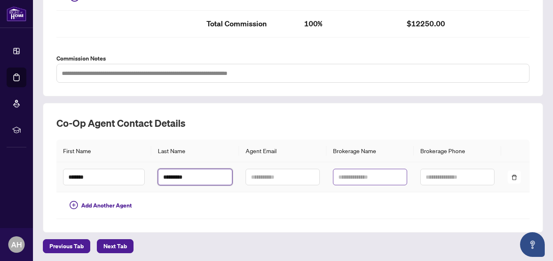
type input "*********"
click at [346, 178] on input "text" at bounding box center [370, 177] width 74 height 16
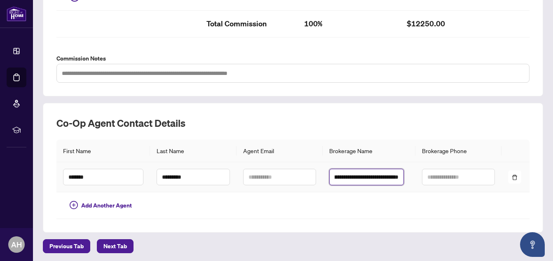
scroll to position [0, 19]
type input "**********"
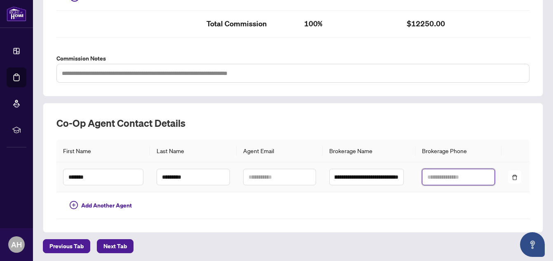
scroll to position [0, 0]
click at [455, 177] on input "text" at bounding box center [458, 177] width 73 height 16
type input "**********"
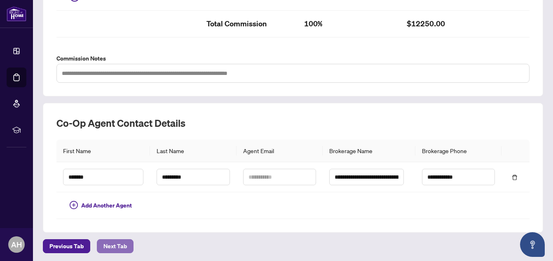
click at [118, 246] on span "Next Tab" at bounding box center [116, 246] width 24 height 13
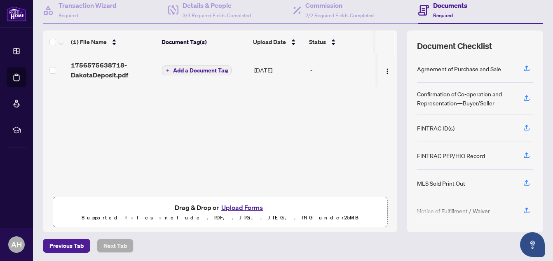
scroll to position [84, 0]
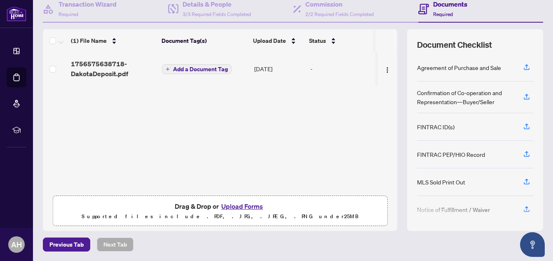
click at [232, 207] on button "Upload Forms" at bounding box center [242, 206] width 47 height 11
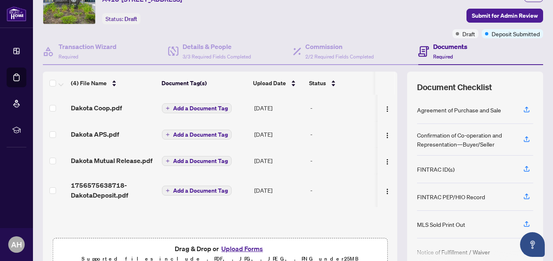
scroll to position [82, 0]
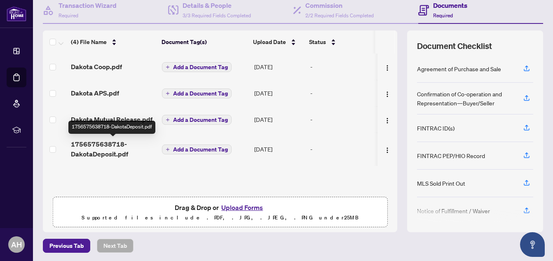
click at [114, 140] on span "1756575638718-DakotaDeposit.pdf" at bounding box center [113, 149] width 85 height 20
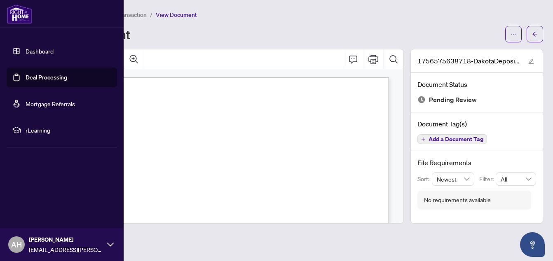
click at [30, 77] on link "Deal Processing" at bounding box center [47, 77] width 42 height 7
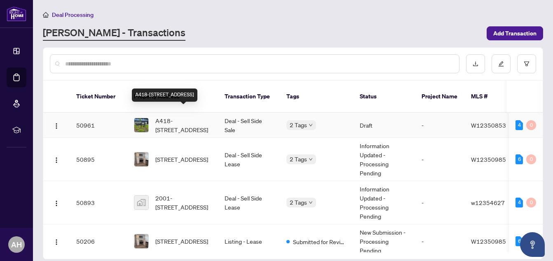
click at [192, 116] on span "A418-[STREET_ADDRESS]" at bounding box center [183, 125] width 56 height 18
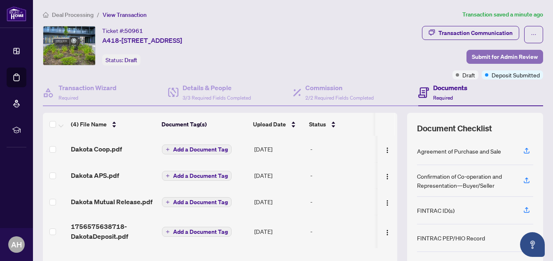
click at [528, 54] on span "Submit for Admin Review" at bounding box center [505, 56] width 66 height 13
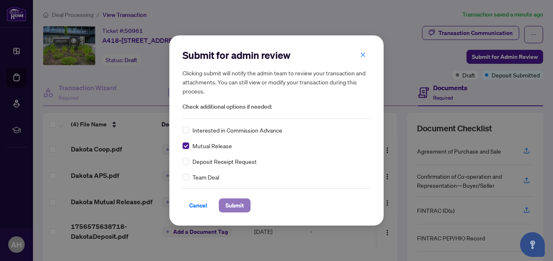
click at [242, 204] on span "Submit" at bounding box center [235, 205] width 19 height 13
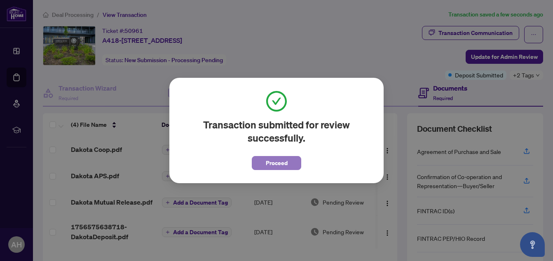
click at [289, 165] on button "Proceed" at bounding box center [276, 163] width 49 height 14
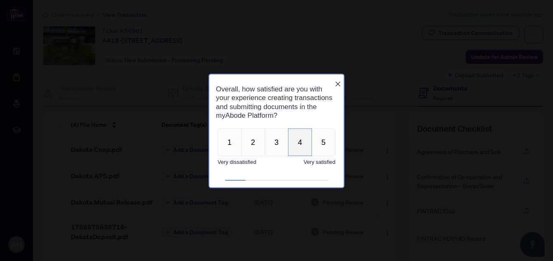
click at [307, 146] on button "4" at bounding box center [300, 142] width 24 height 28
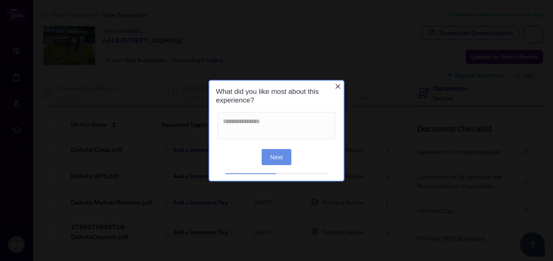
click at [338, 87] on icon "Close button" at bounding box center [338, 86] width 5 height 5
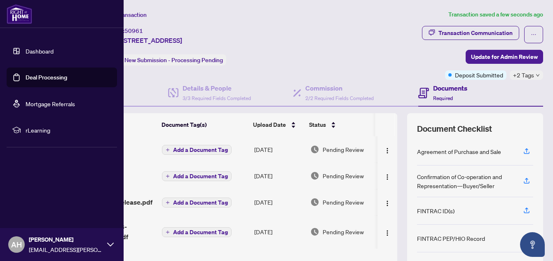
click at [59, 77] on link "Deal Processing" at bounding box center [47, 77] width 42 height 7
